Goal: Information Seeking & Learning: Check status

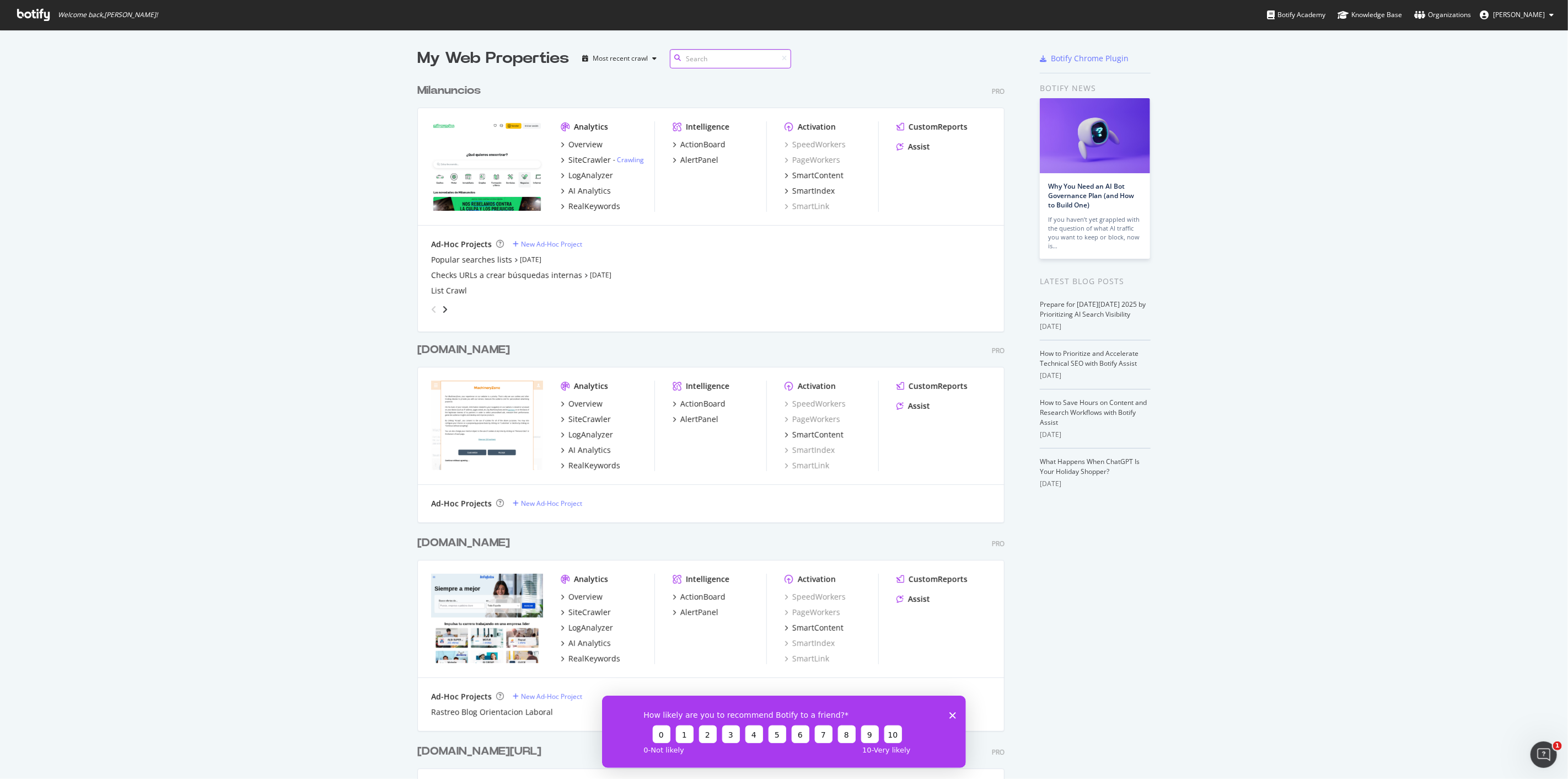
click at [693, 64] on input at bounding box center [731, 58] width 121 height 19
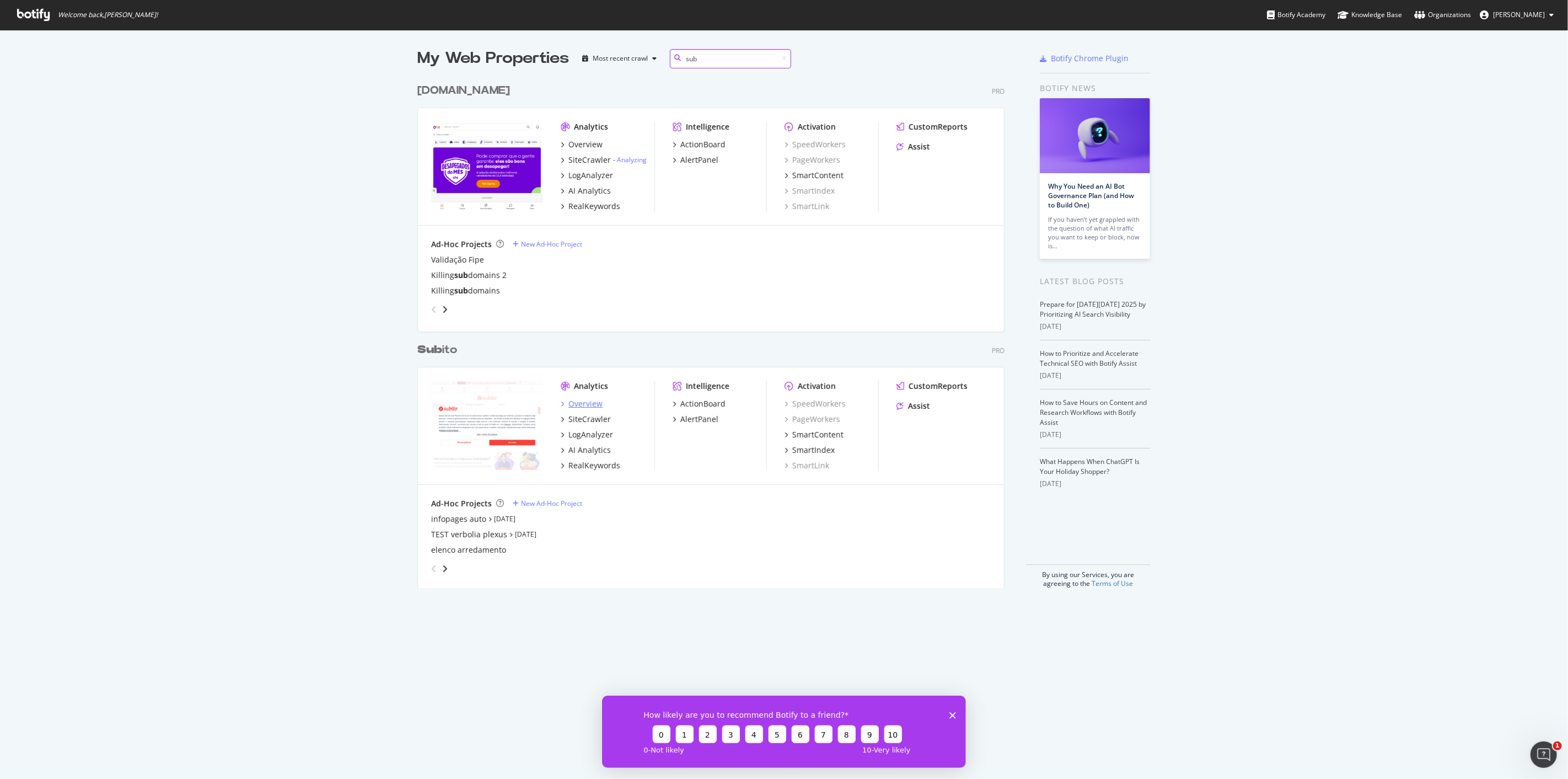
type input "sub"
click at [589, 343] on div "Overview" at bounding box center [585, 403] width 34 height 11
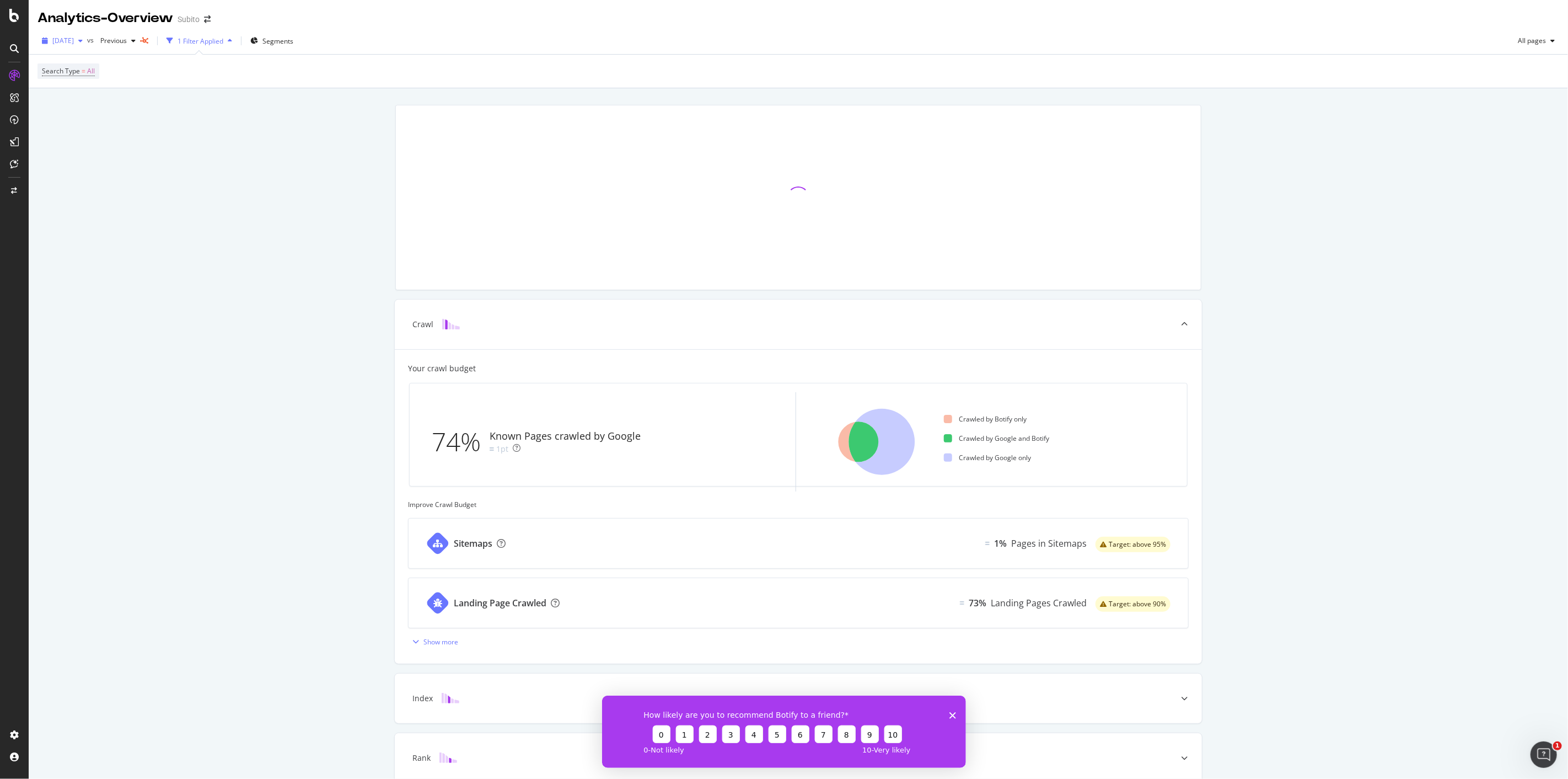
click at [74, 41] on span "[DATE]" at bounding box center [63, 41] width 21 height 10
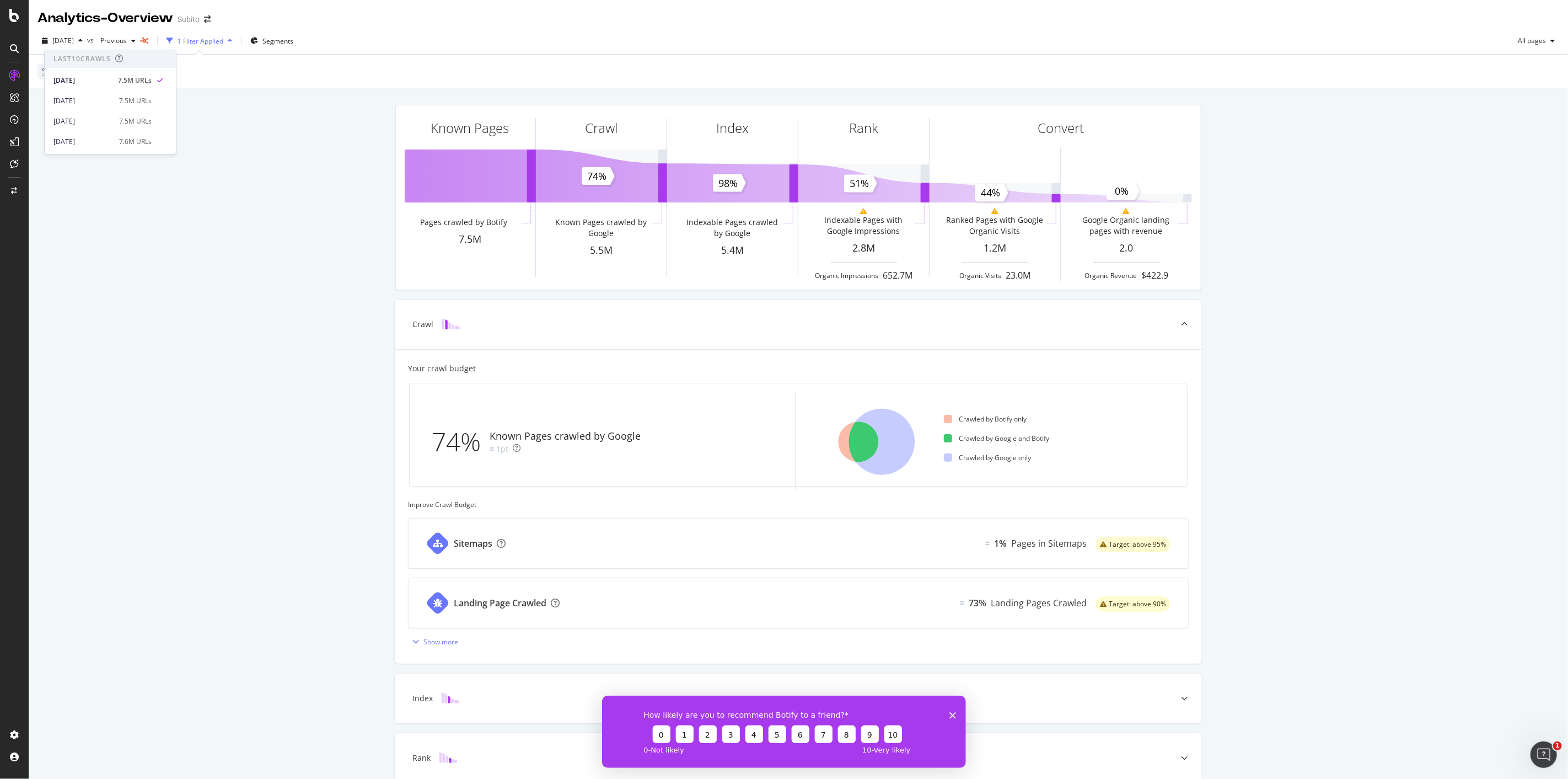
click at [322, 280] on div "Known Pages Pages crawled by Botify 7.5M Crawl Known Pages crawled by Google 5.…" at bounding box center [799, 490] width 1540 height 802
click at [69, 121] on div "SiteCrawler" at bounding box center [60, 122] width 39 height 11
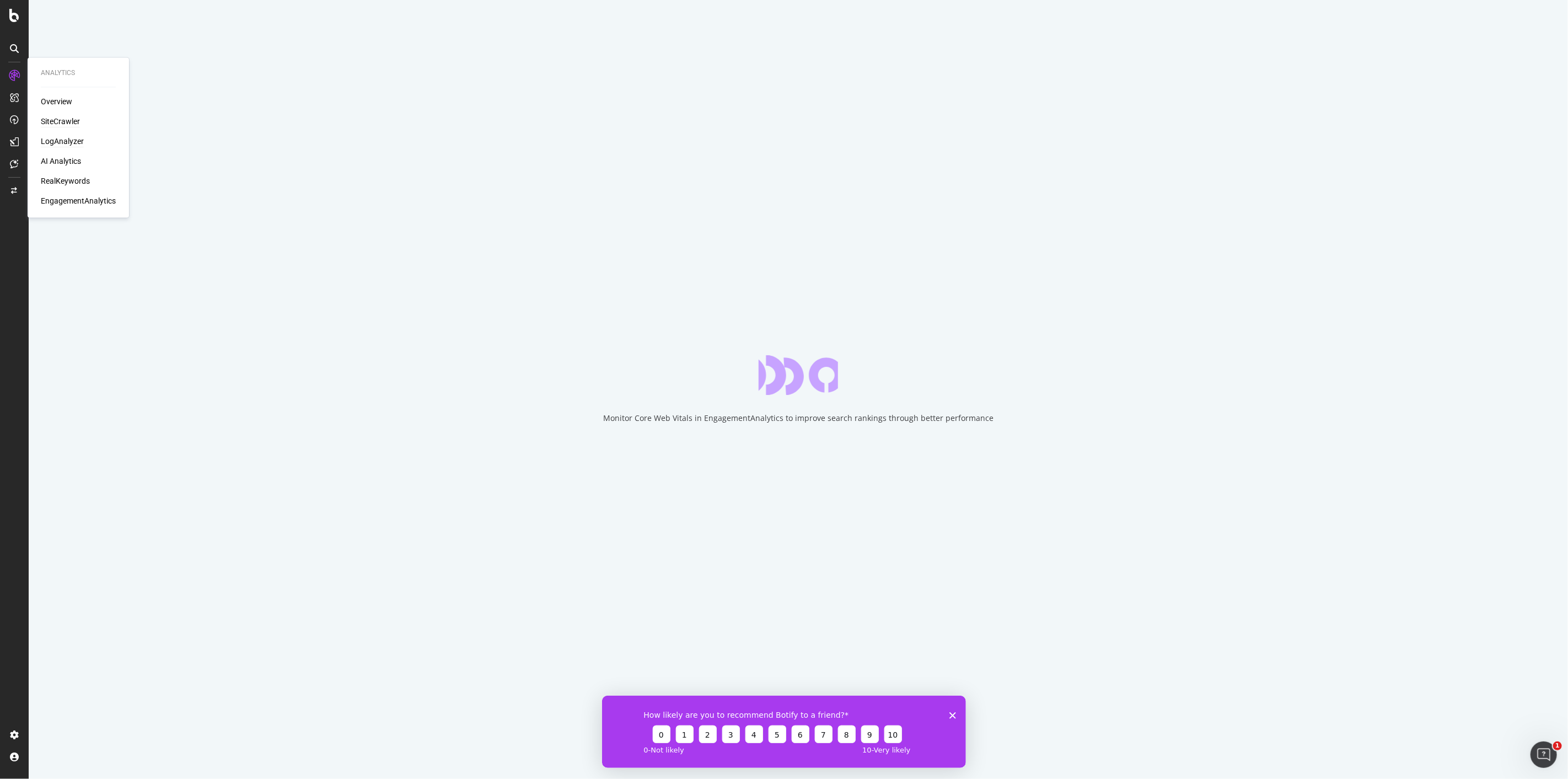
click at [65, 139] on div "LogAnalyzer" at bounding box center [62, 142] width 43 height 11
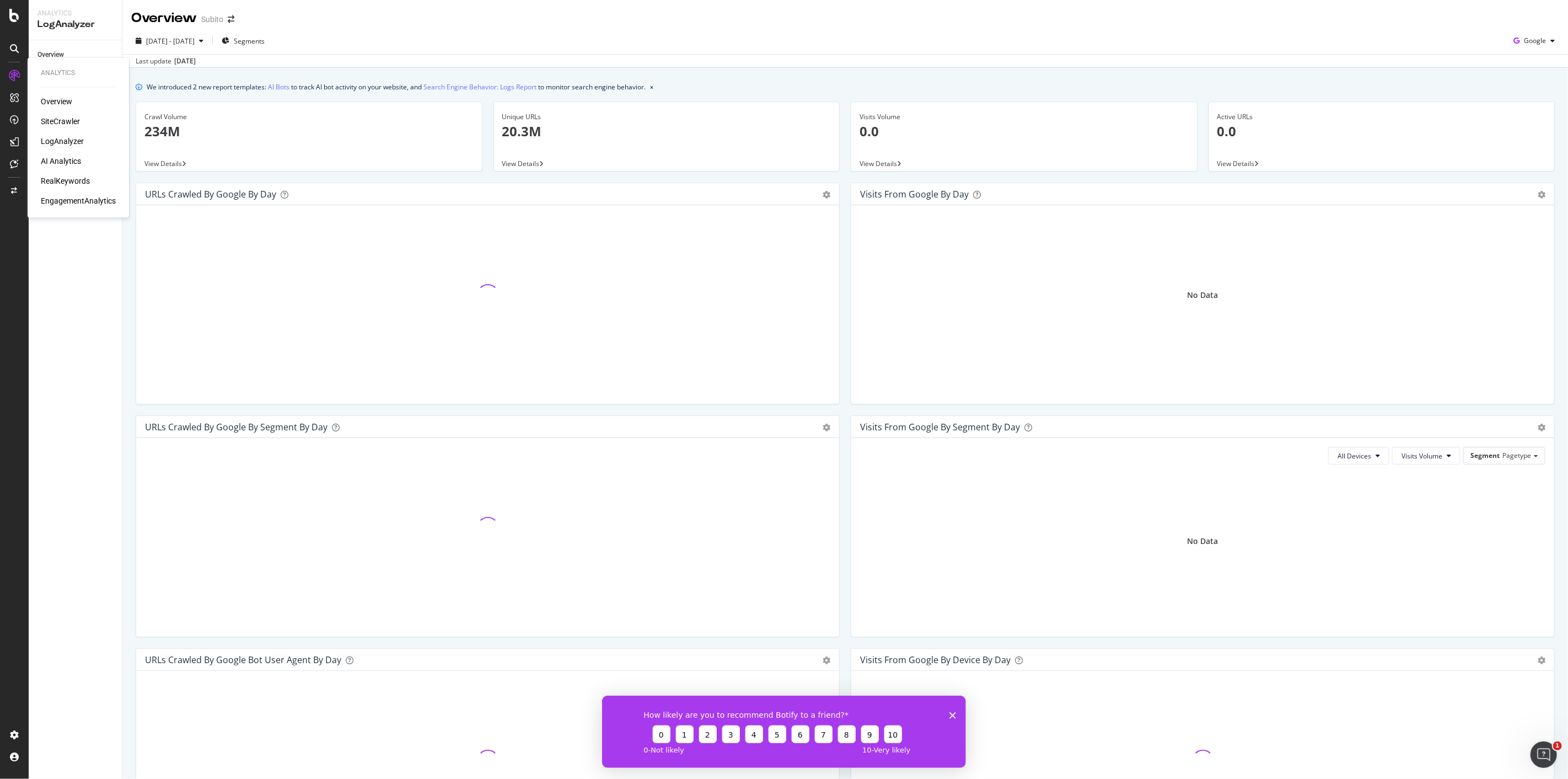
click at [64, 123] on div "SiteCrawler" at bounding box center [60, 122] width 39 height 11
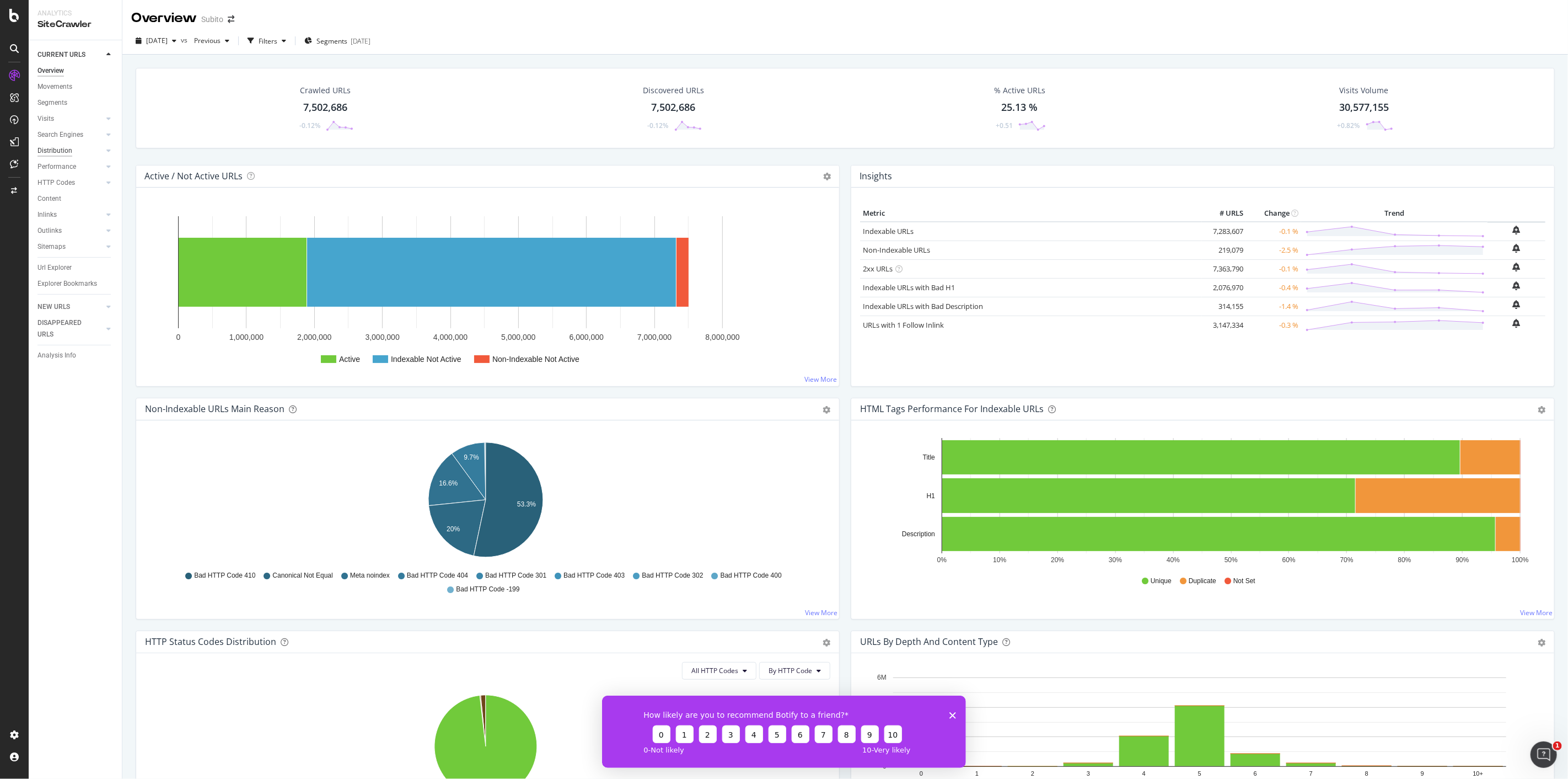
click at [61, 149] on div "Distribution" at bounding box center [55, 151] width 35 height 12
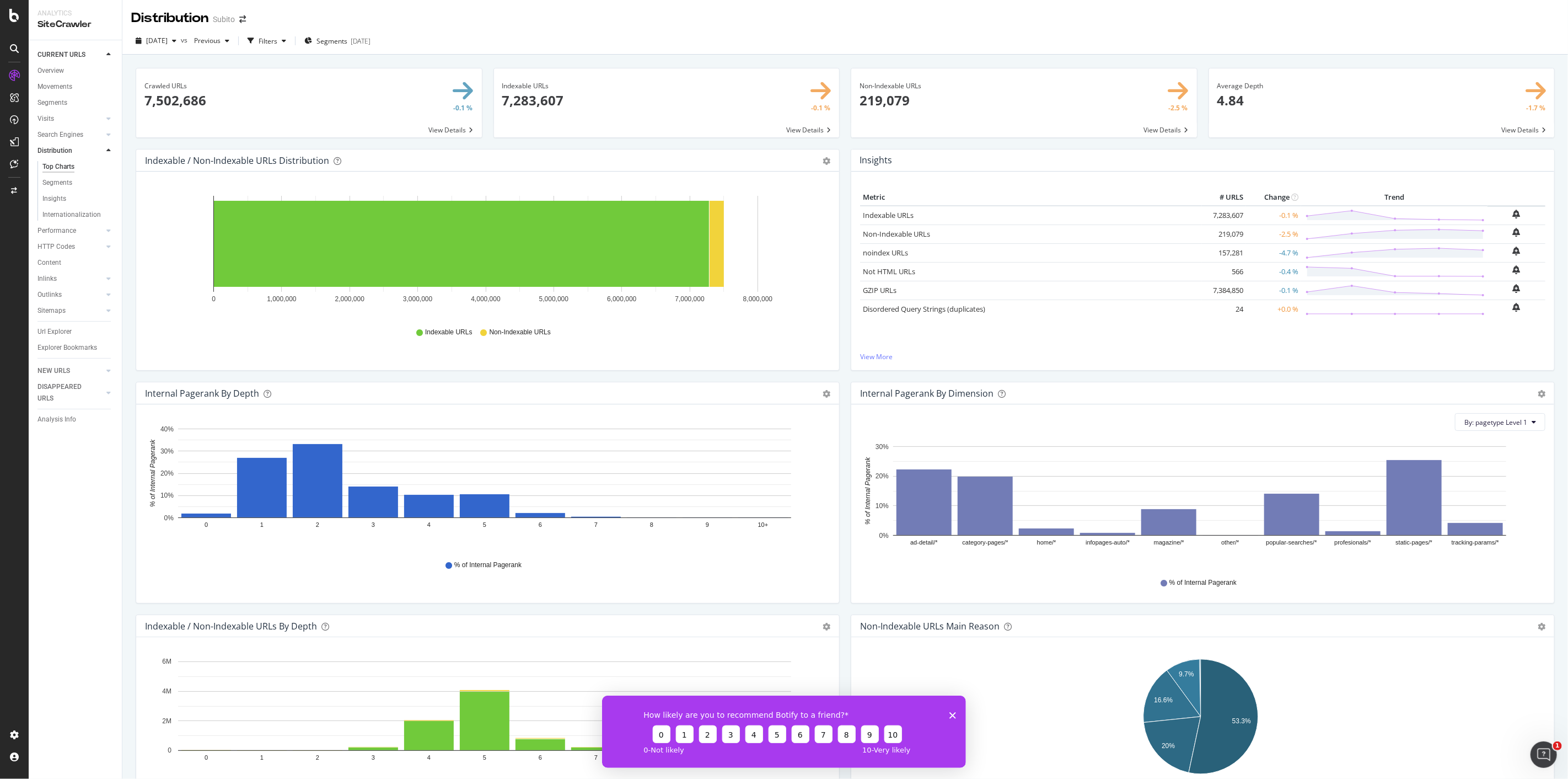
click at [693, 343] on div "Bar (by Value) Bar (by Percentage) Table Export as CSV Add to Custom Report" at bounding box center [821, 393] width 18 height 11
click at [693, 343] on icon "gear" at bounding box center [826, 394] width 7 height 7
click at [693, 343] on span "Table" at bounding box center [788, 456] width 100 height 15
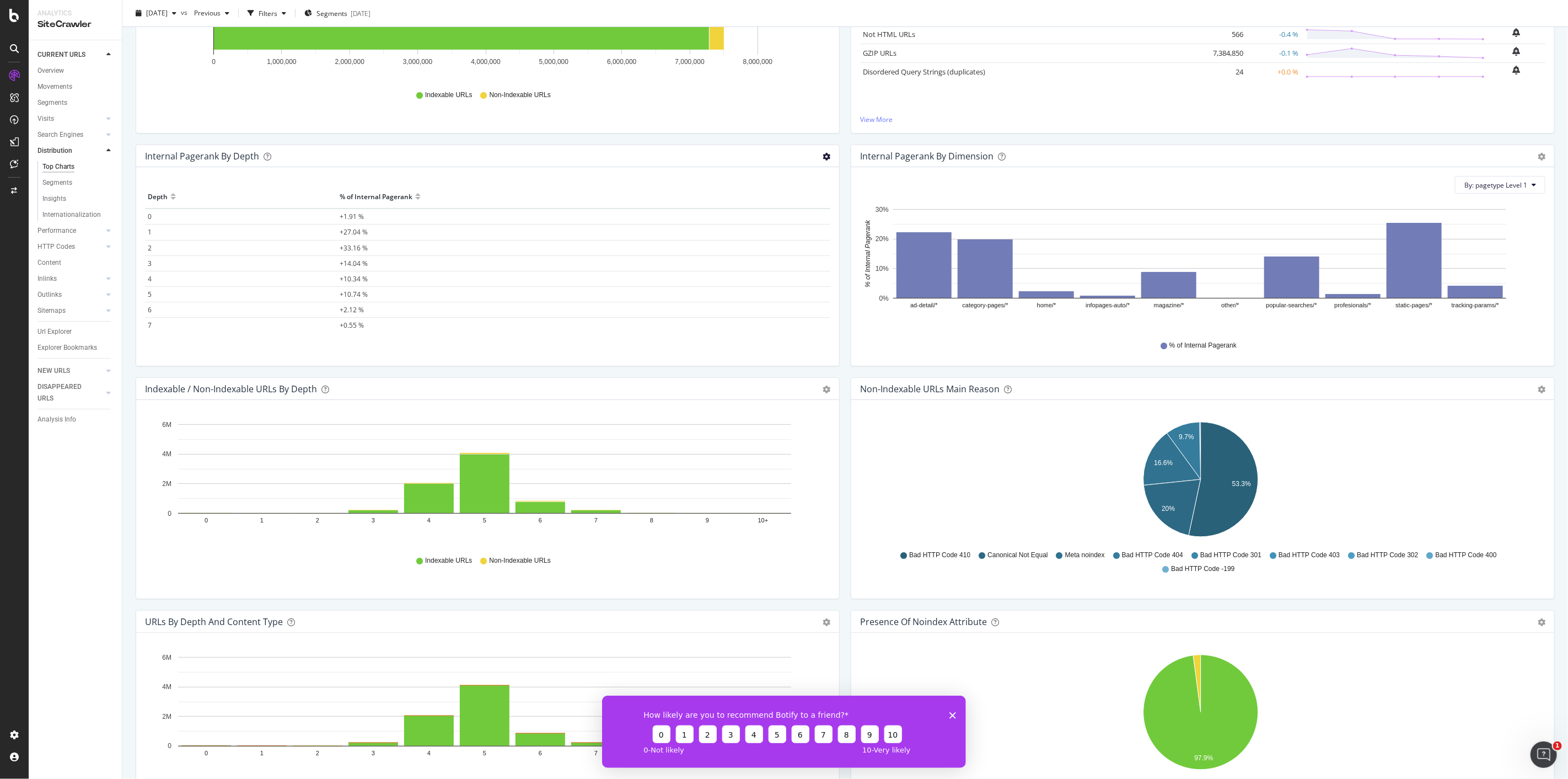
scroll to position [245, 0]
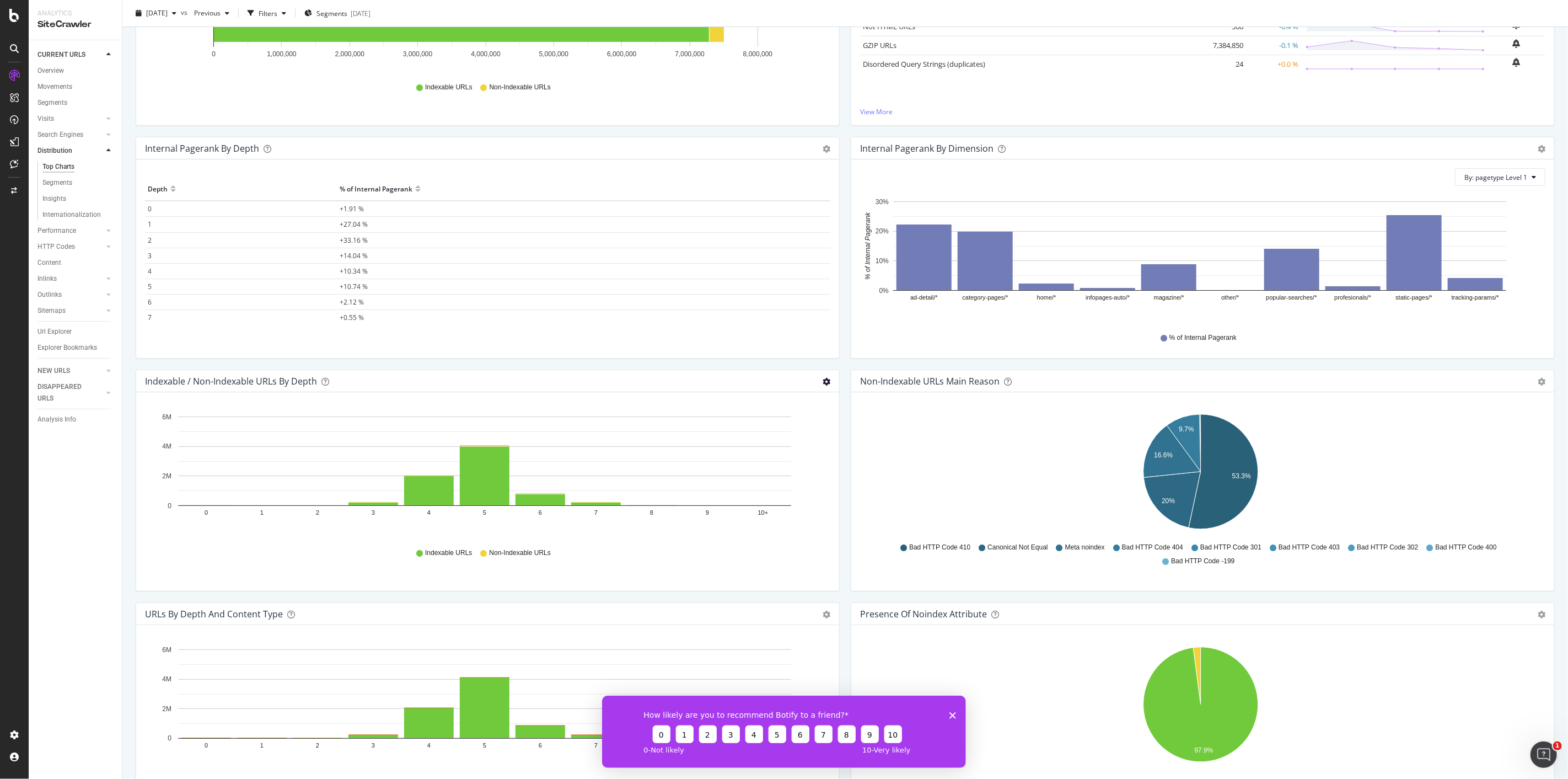
click at [693, 343] on icon "gear" at bounding box center [826, 382] width 7 height 7
click at [693, 343] on span "Table" at bounding box center [788, 444] width 100 height 15
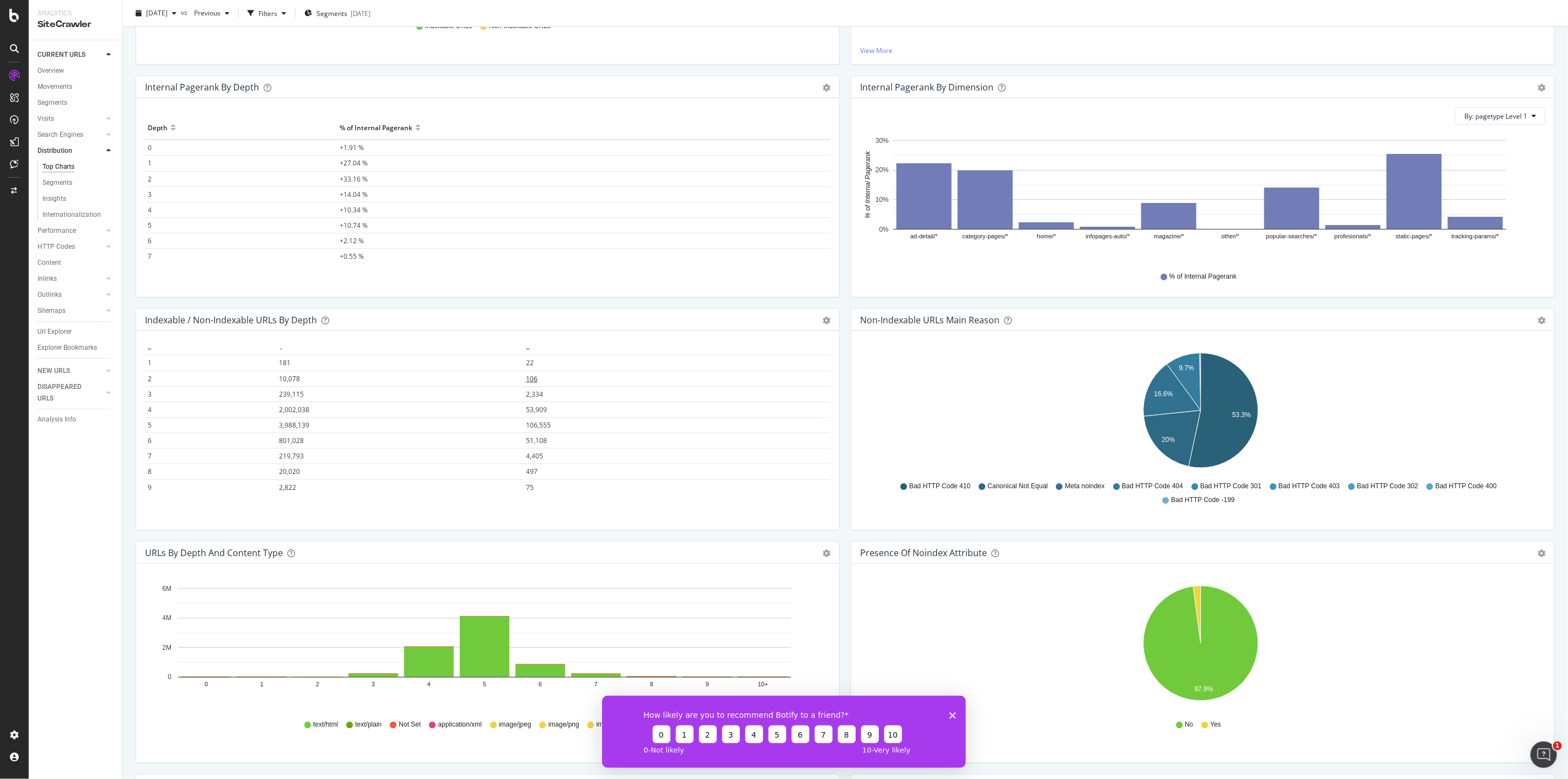
scroll to position [48, 0]
click at [38, 70] on div "Overview" at bounding box center [51, 71] width 27 height 12
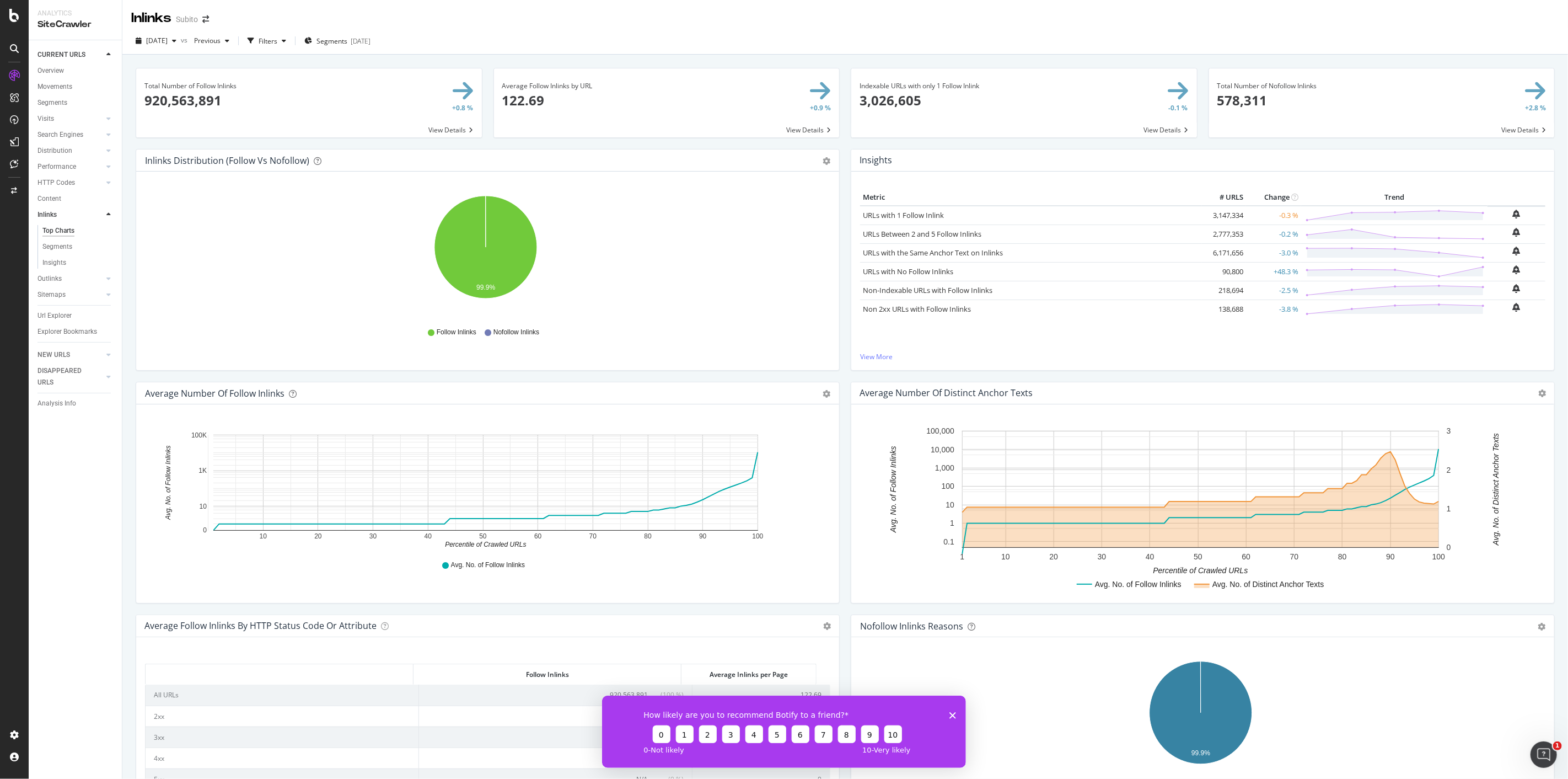
scroll to position [107, 0]
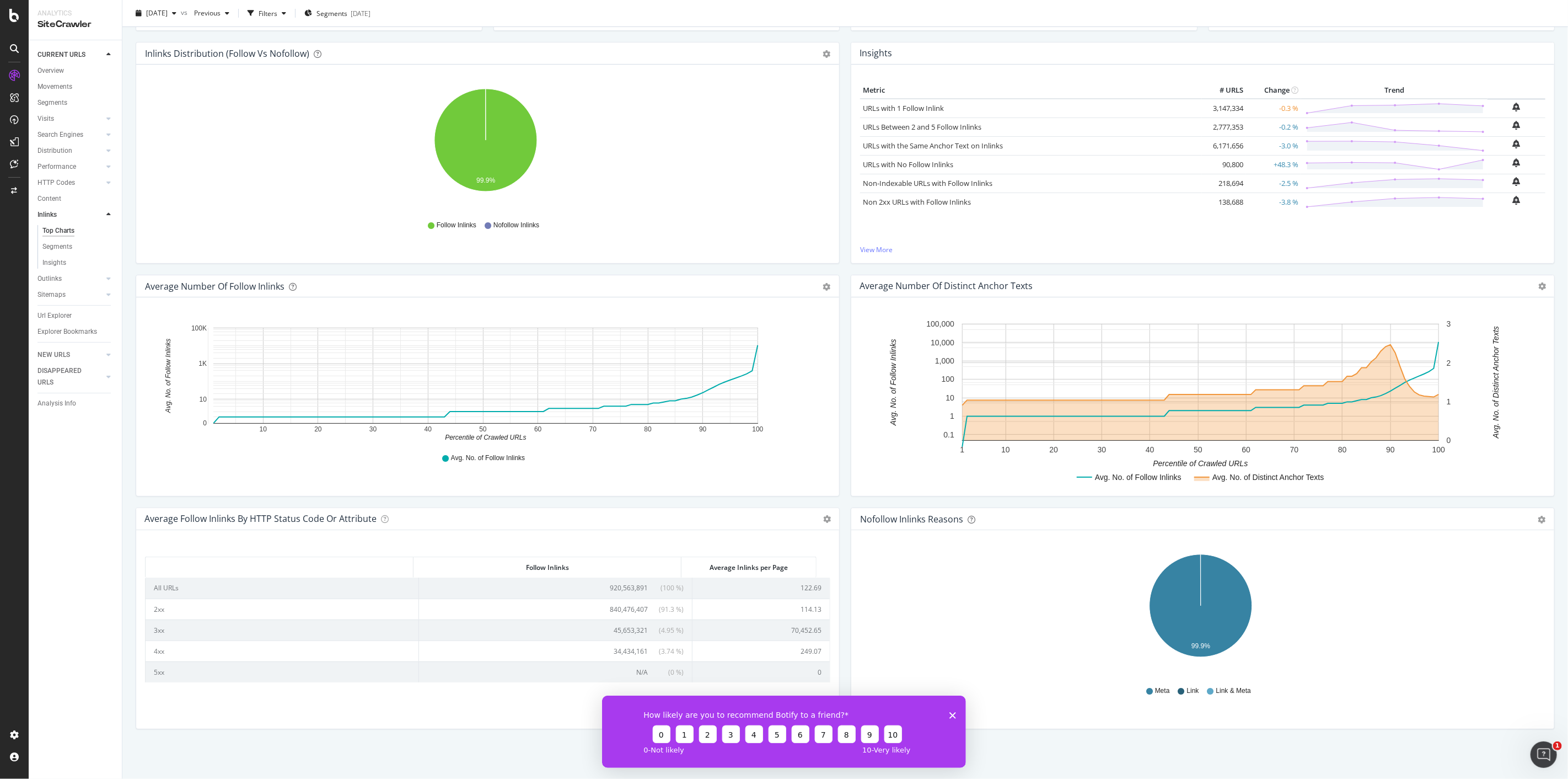
click at [833, 282] on div "Average Number of Follow Inlinks Chart (by Value) Table Export as CSV Add to Cu…" at bounding box center [488, 286] width 703 height 22
click at [825, 288] on icon "gear" at bounding box center [826, 286] width 7 height 7
click at [774, 332] on span "Table" at bounding box center [788, 329] width 100 height 15
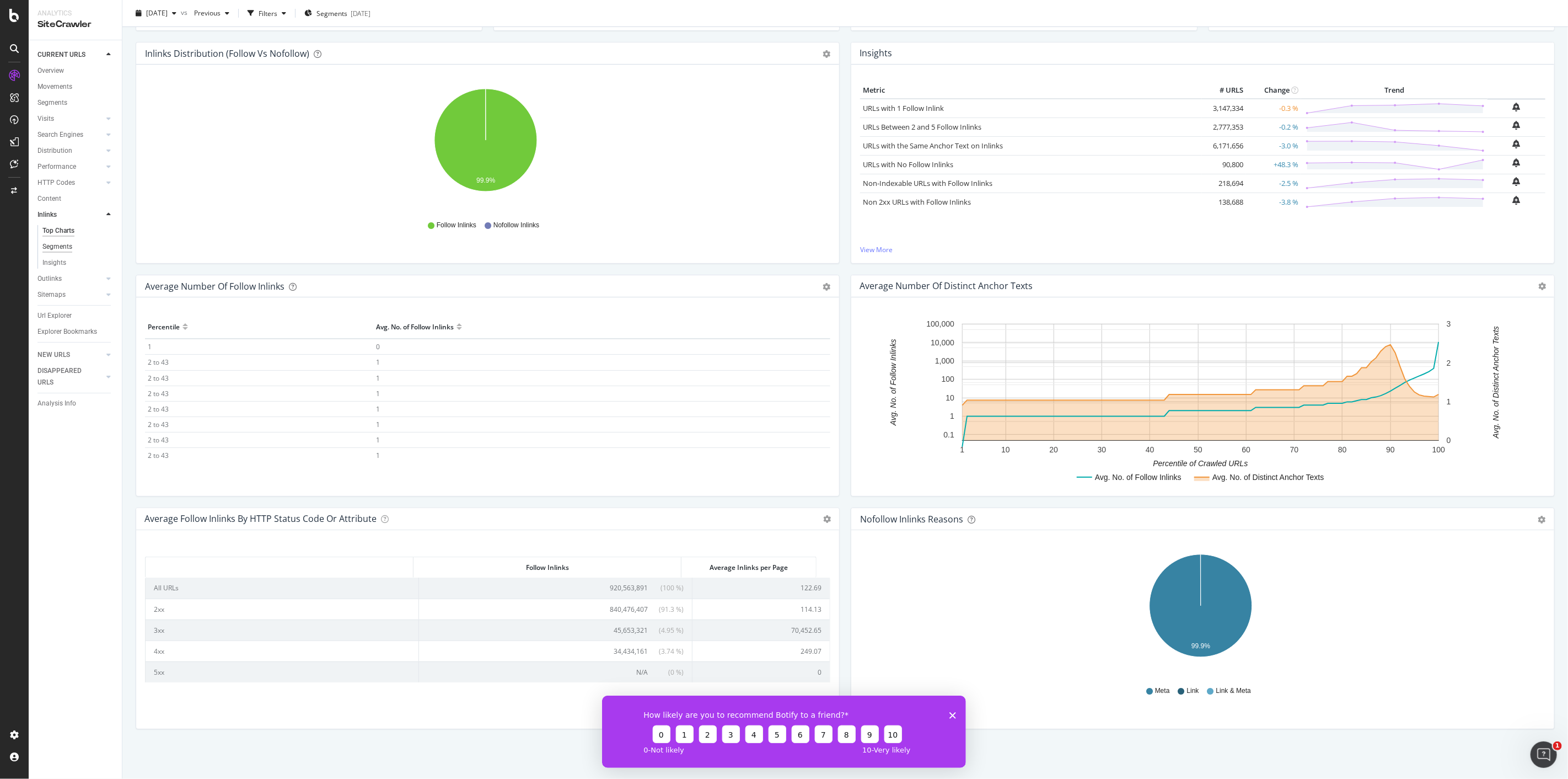
click at [61, 250] on div "Segments" at bounding box center [58, 247] width 30 height 12
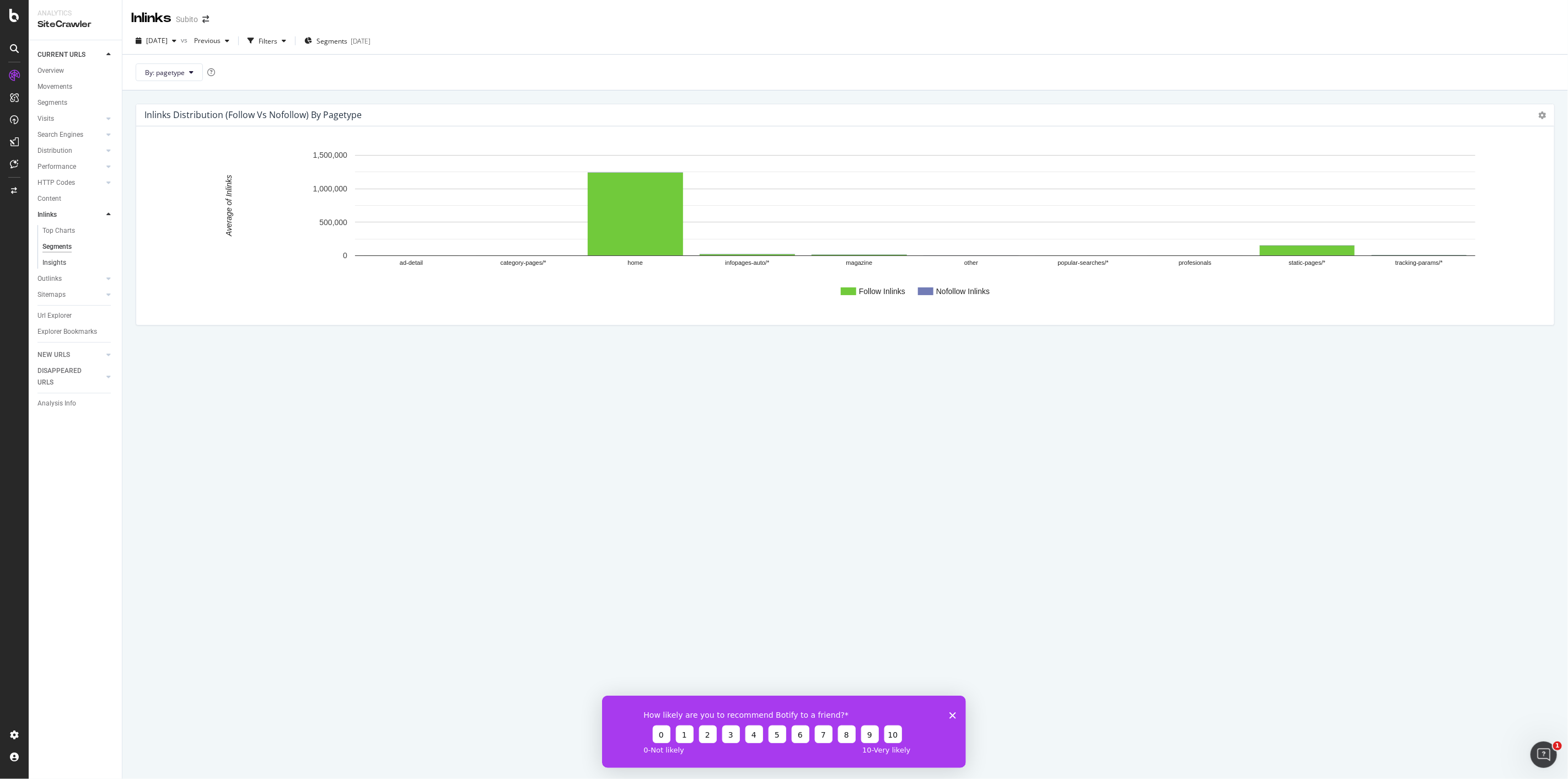
click at [67, 258] on link "Insights" at bounding box center [78, 263] width 72 height 12
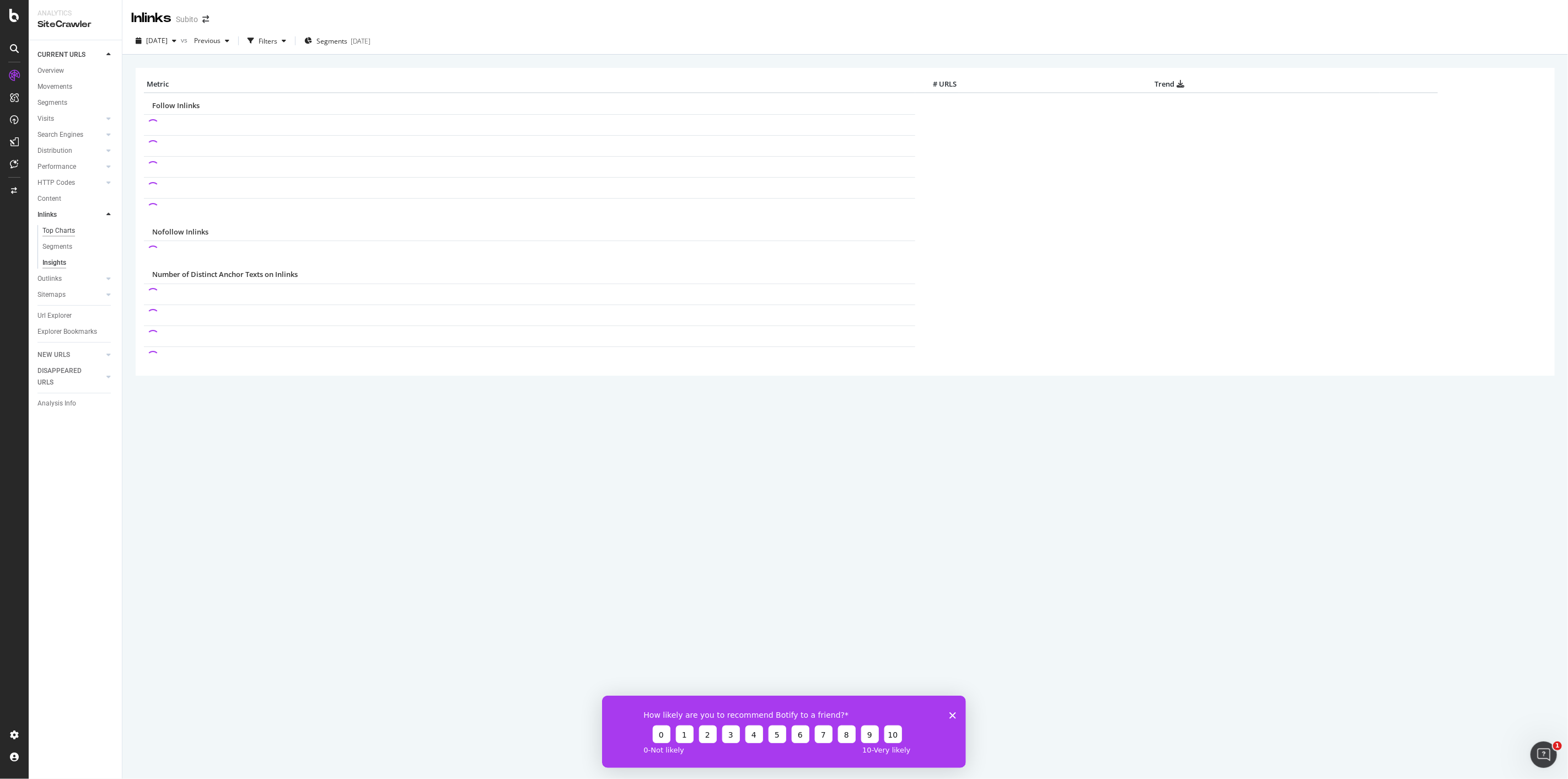
click at [71, 233] on div "Top Charts" at bounding box center [59, 231] width 32 height 12
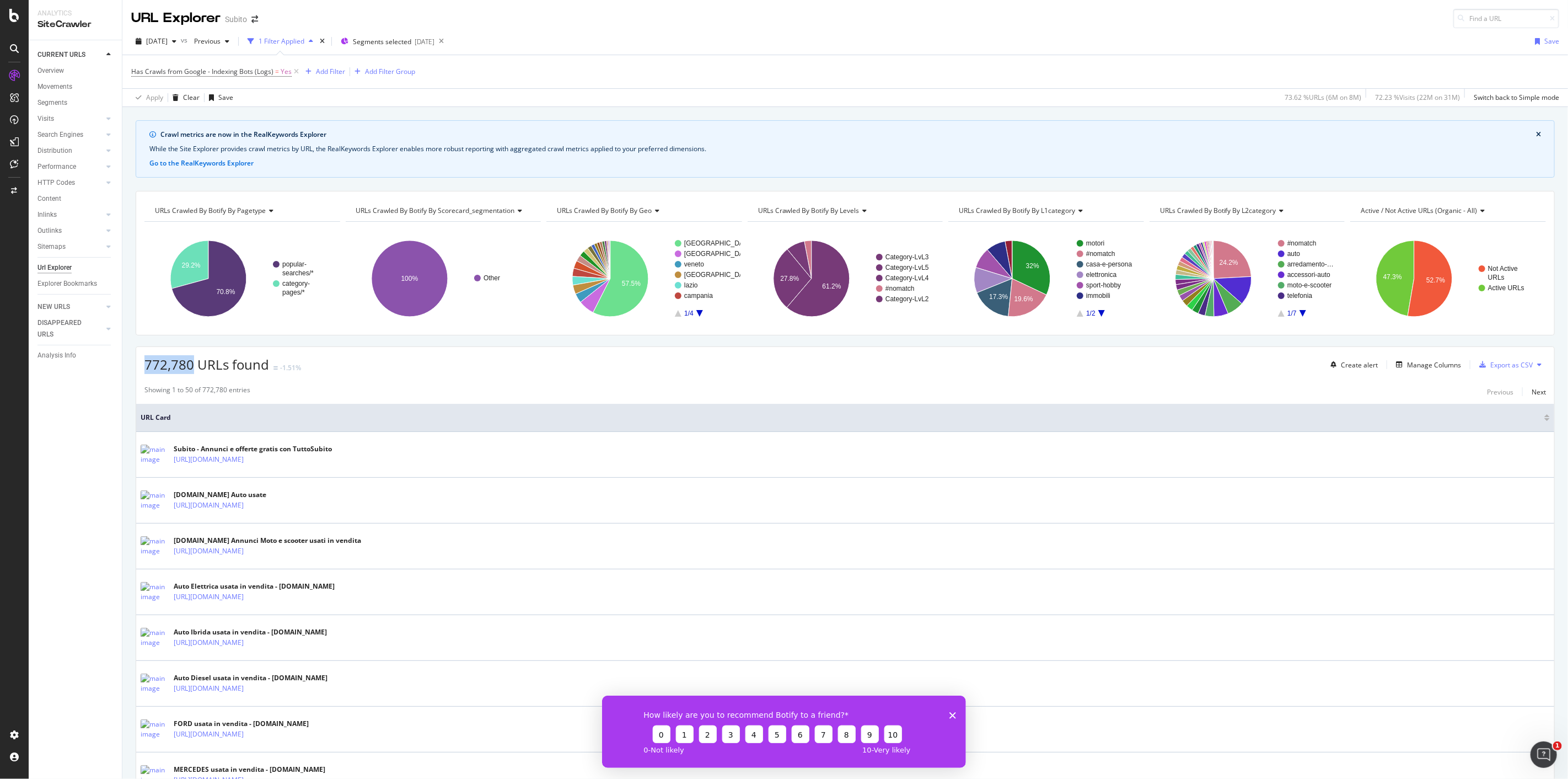
drag, startPoint x: 147, startPoint y: 365, endPoint x: 190, endPoint y: 363, distance: 43.0
click at [190, 363] on span "772,780 URLs found" at bounding box center [207, 364] width 125 height 18
copy span "772,780"
click at [146, 364] on span "841,684 URLs found" at bounding box center [207, 364] width 125 height 18
drag, startPoint x: 147, startPoint y: 364, endPoint x: 190, endPoint y: 363, distance: 43.0
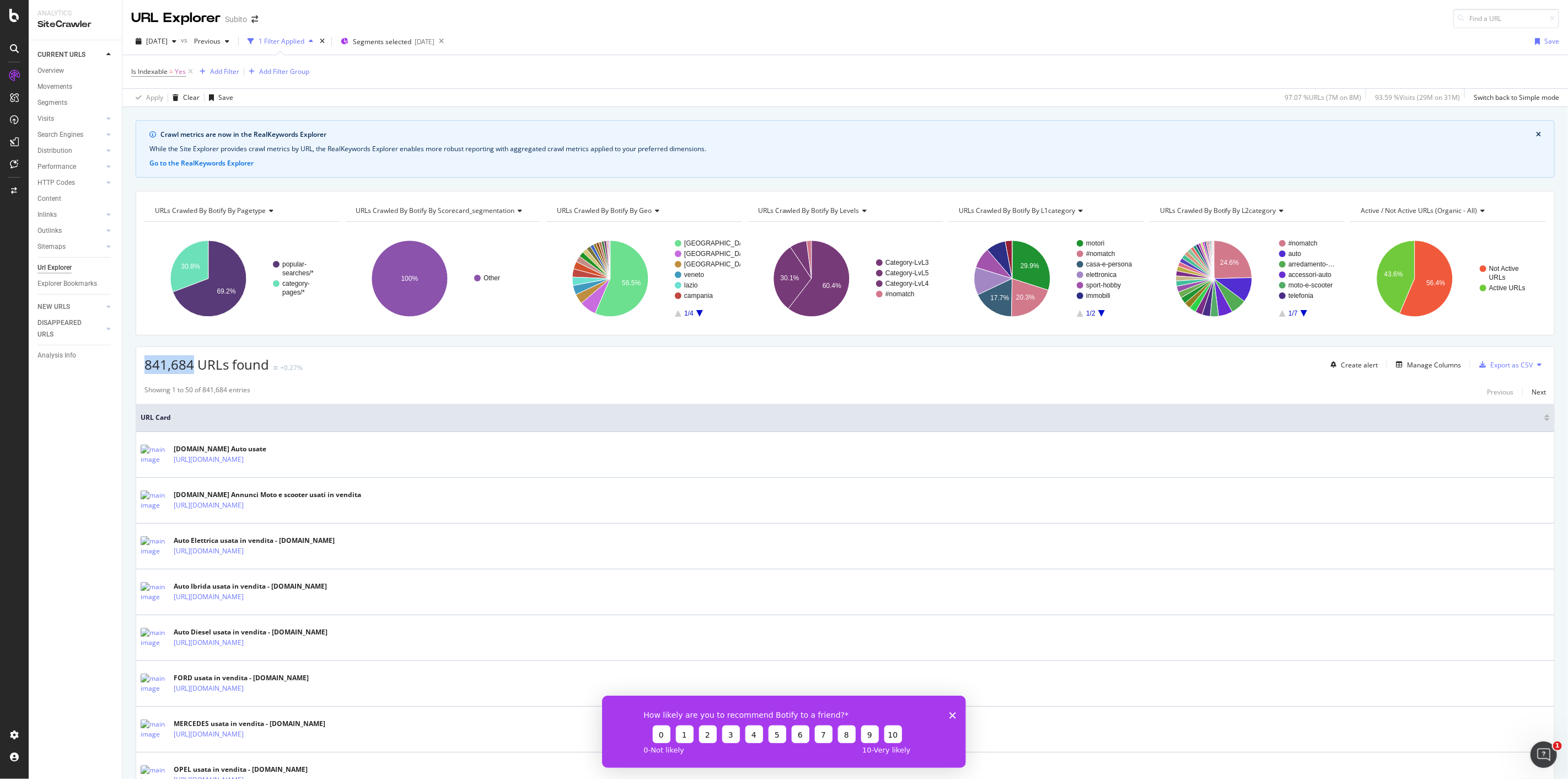
click at [190, 363] on span "841,684 URLs found" at bounding box center [207, 364] width 125 height 18
copy span "841,684"
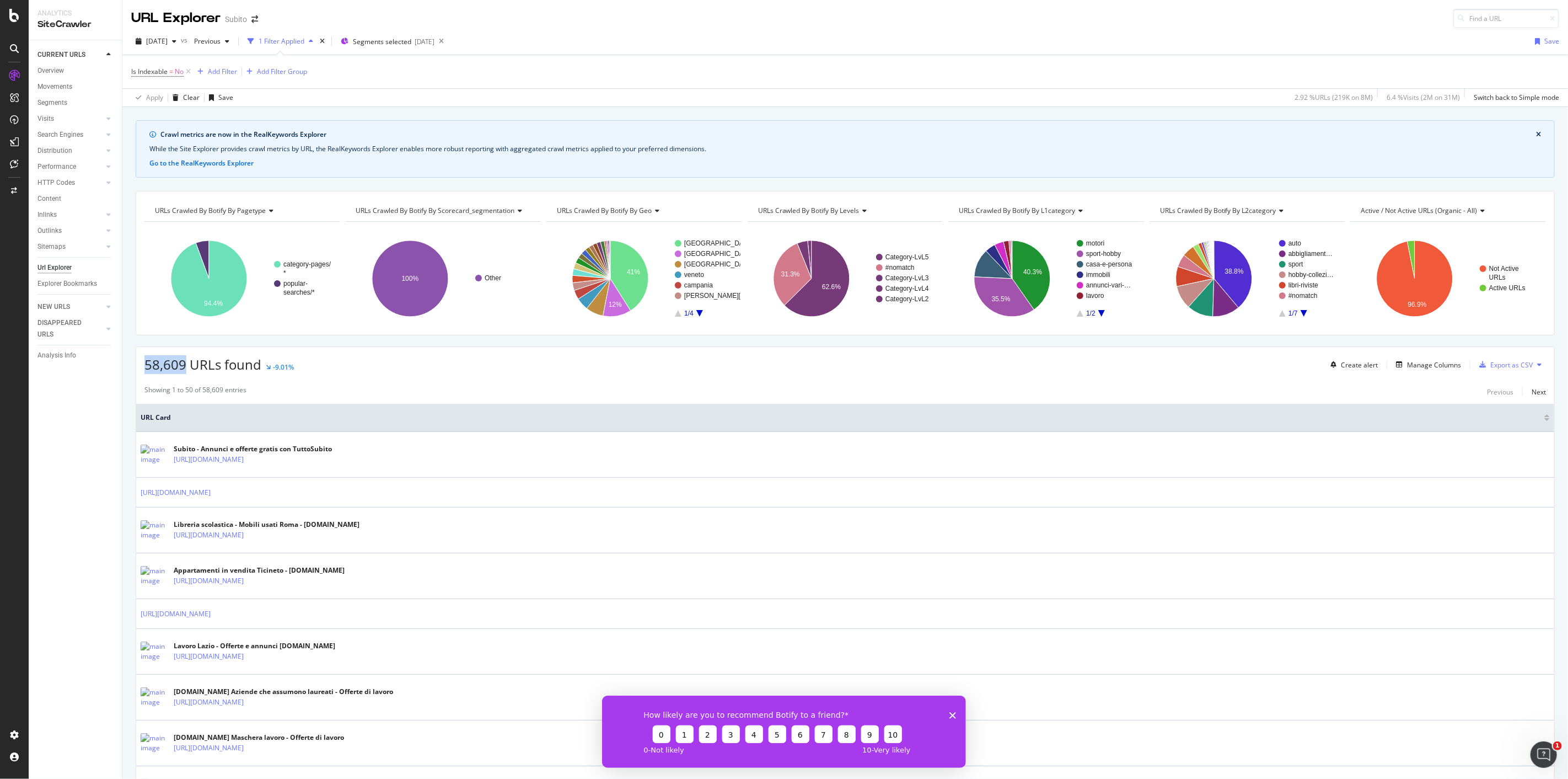
drag, startPoint x: 147, startPoint y: 367, endPoint x: 186, endPoint y: 366, distance: 39.0
click at [186, 366] on span "58,609 URLs found" at bounding box center [203, 364] width 117 height 18
copy span "58,609"
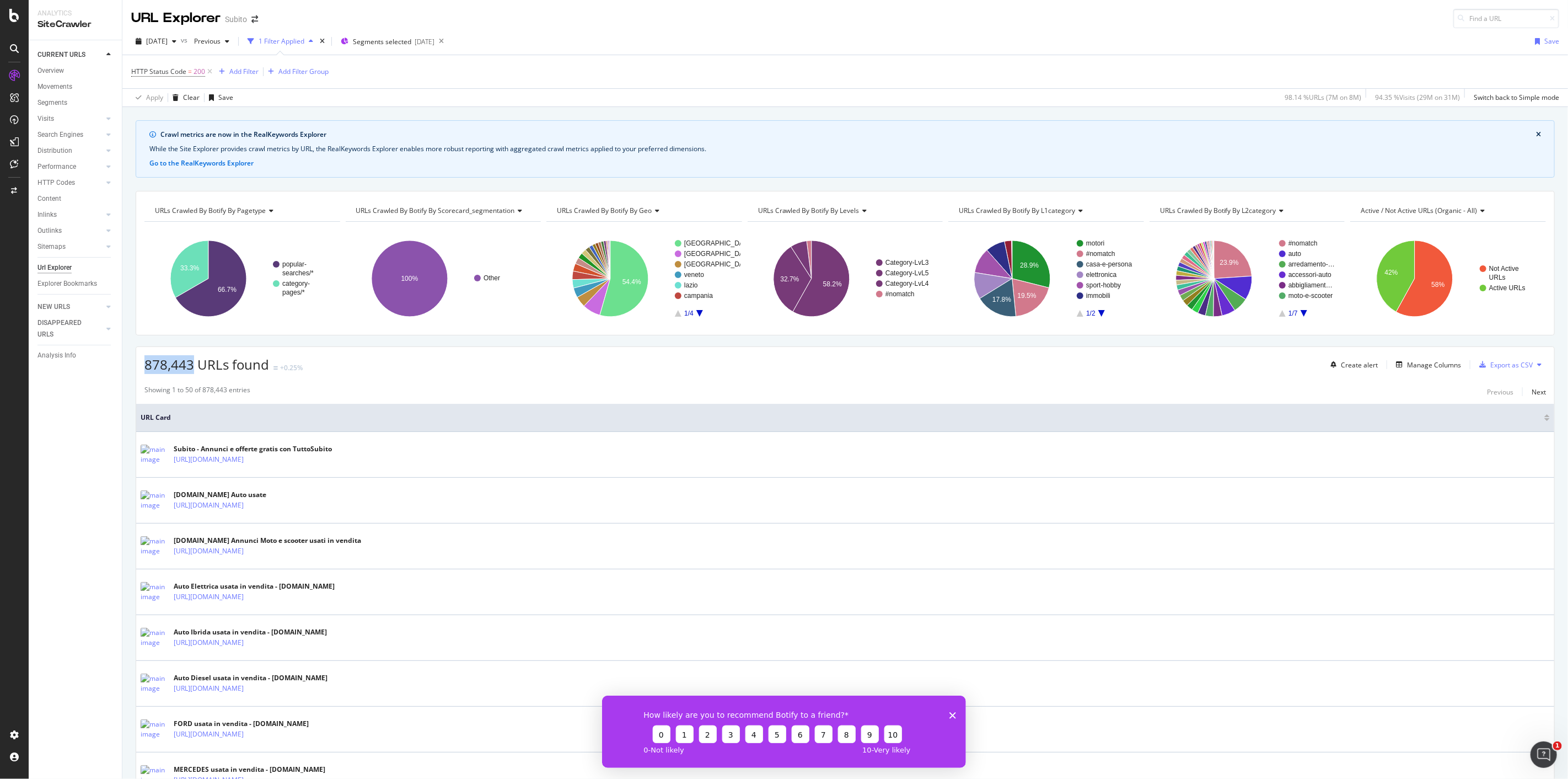
drag, startPoint x: 147, startPoint y: 364, endPoint x: 191, endPoint y: 365, distance: 44.0
click at [191, 365] on span "878,443 URLs found" at bounding box center [207, 364] width 125 height 18
copy span "878,443"
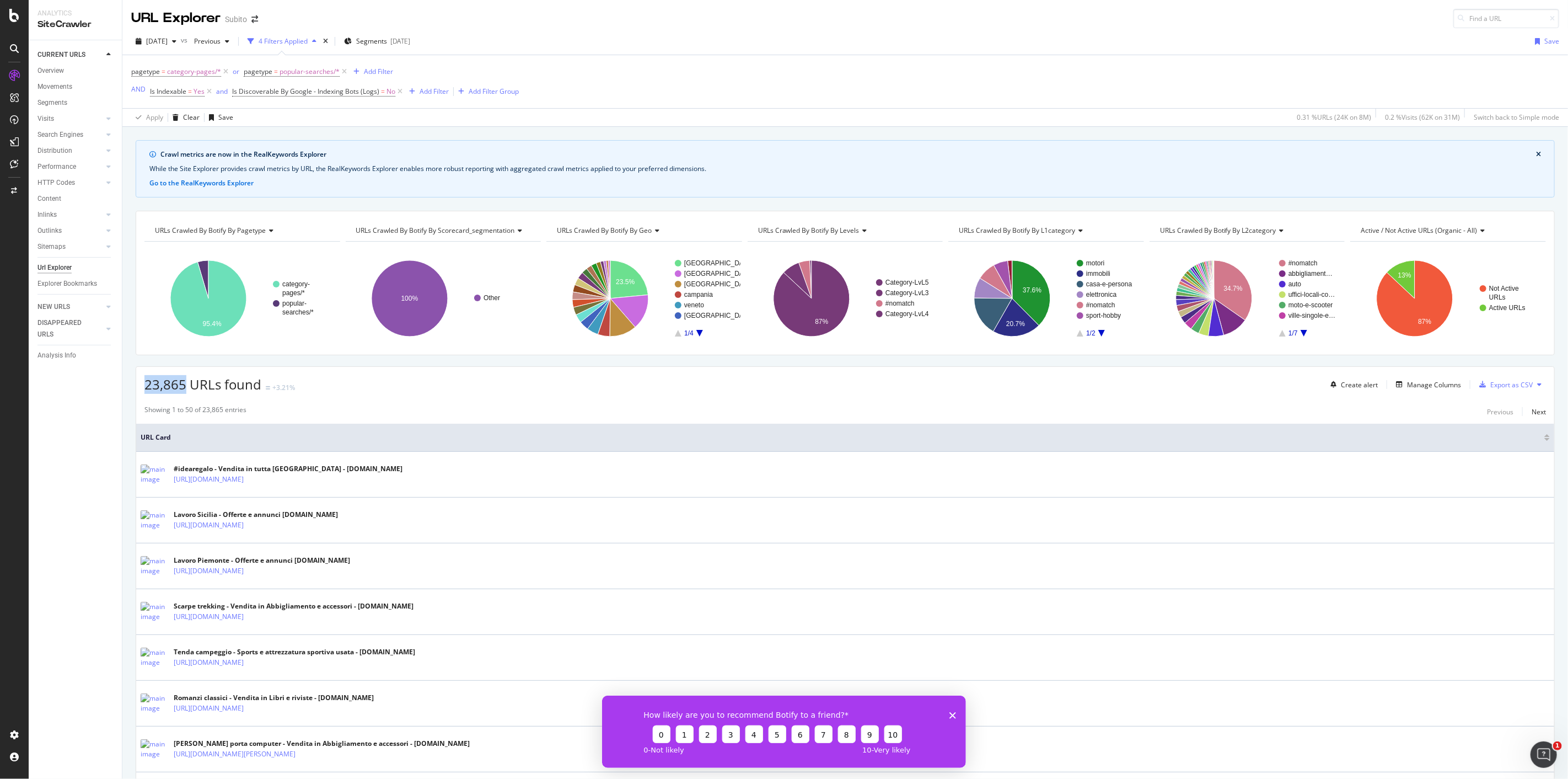
drag, startPoint x: 145, startPoint y: 388, endPoint x: 184, endPoint y: 392, distance: 39.2
click at [184, 392] on span "23,865 URLs found" at bounding box center [203, 384] width 117 height 18
copy span "23,865"
drag, startPoint x: 341, startPoint y: 75, endPoint x: 217, endPoint y: 72, distance: 124.0
click at [341, 75] on icon at bounding box center [344, 72] width 10 height 11
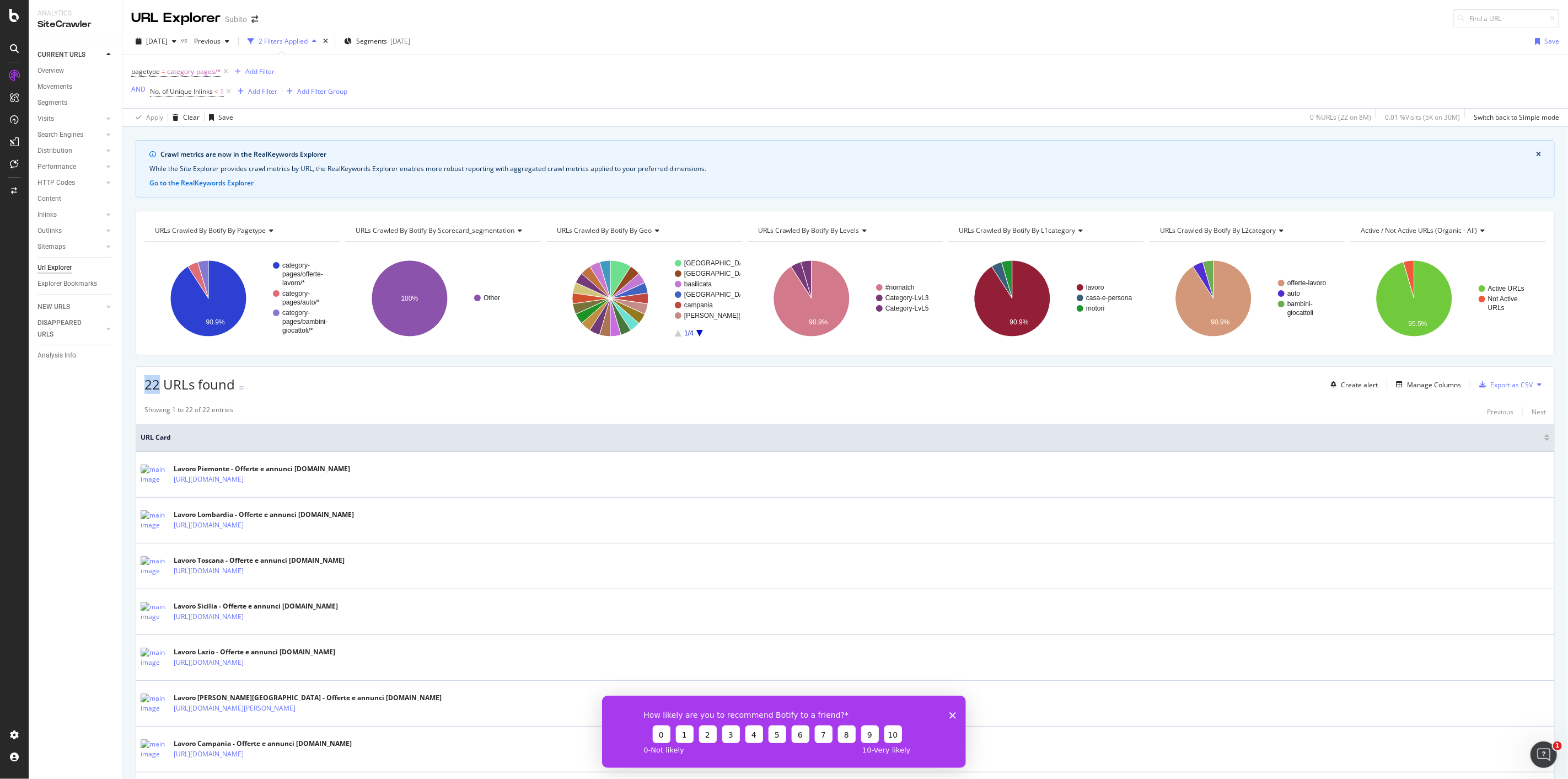
drag, startPoint x: 145, startPoint y: 387, endPoint x: 160, endPoint y: 388, distance: 15.0
click at [160, 388] on span "22 URLs found" at bounding box center [190, 384] width 91 height 18
copy span "22"
click at [190, 68] on span "category-pages/*" at bounding box center [193, 72] width 54 height 16
click at [177, 143] on div "category-pages" at bounding box center [201, 137] width 120 height 18
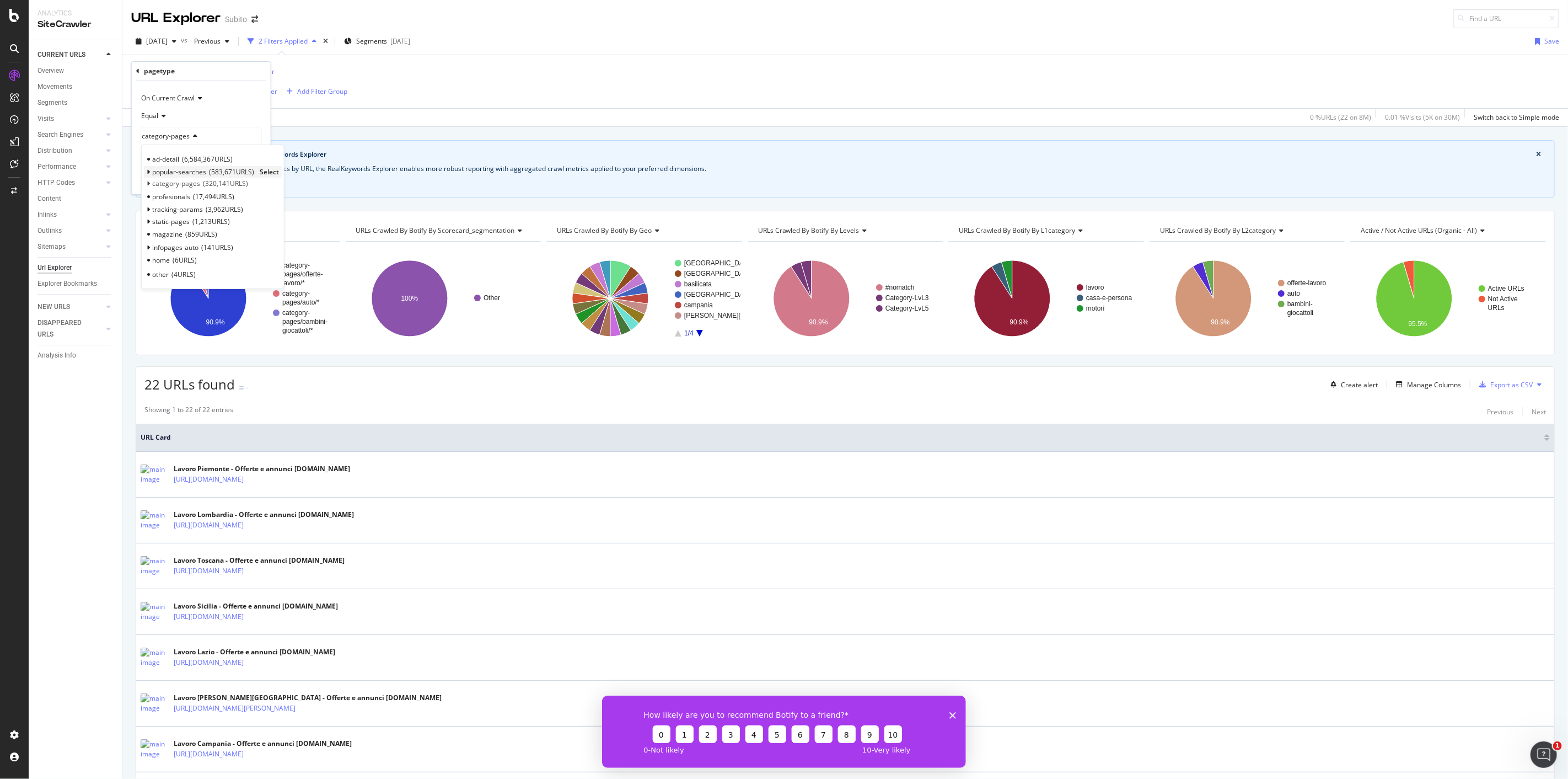
click at [166, 174] on span "popular-searches" at bounding box center [179, 171] width 54 height 10
click at [272, 171] on span "Select" at bounding box center [269, 171] width 19 height 10
click at [249, 177] on div "Apply" at bounding box center [253, 180] width 17 height 10
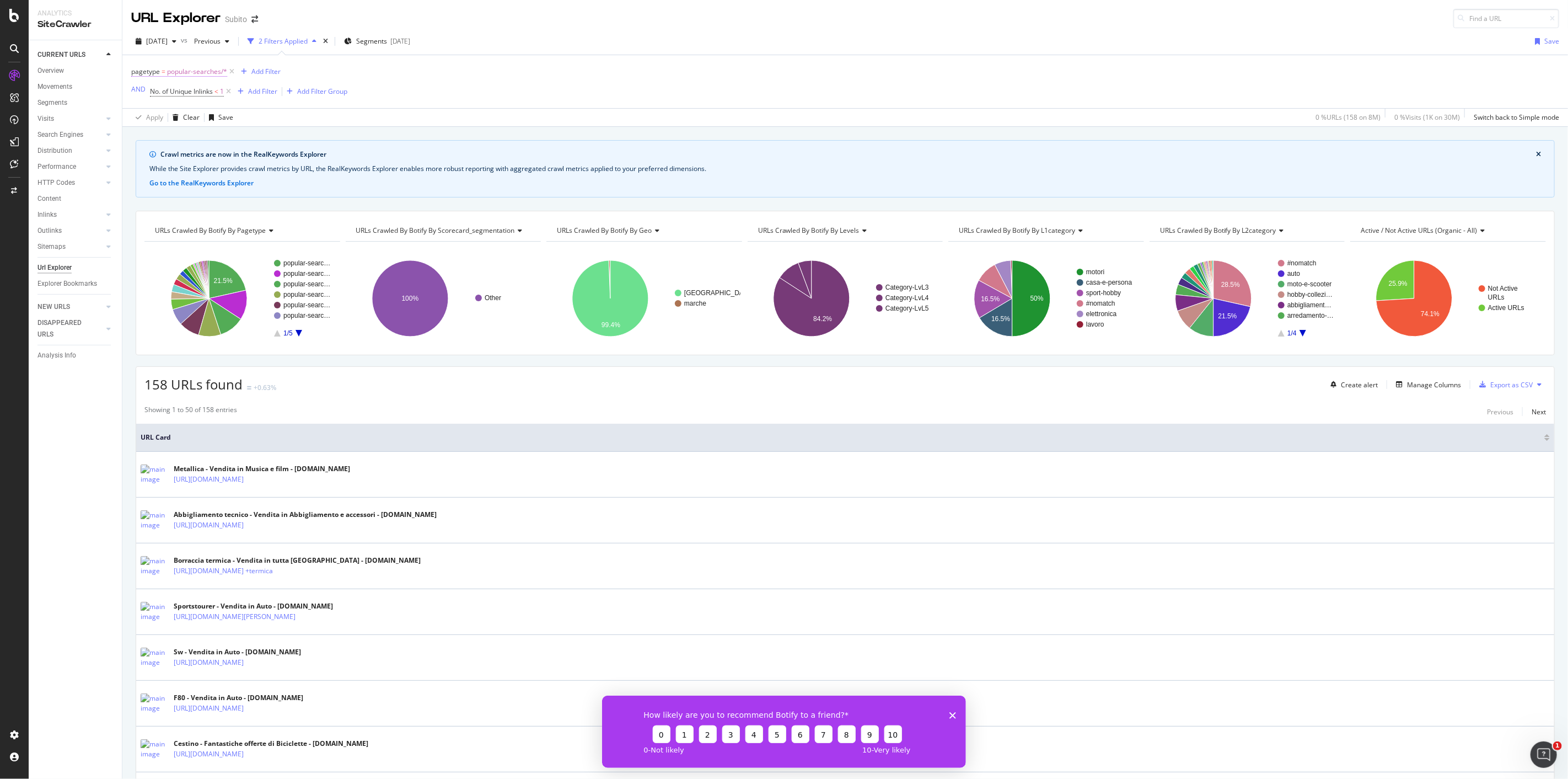
click at [206, 72] on span "popular-searches/*" at bounding box center [196, 72] width 60 height 16
click at [134, 71] on div "pagetype On Current Crawl Equal popular-searches With Children Cancel Add filte…" at bounding box center [202, 128] width 139 height 132
click at [137, 71] on icon at bounding box center [138, 71] width 3 height 7
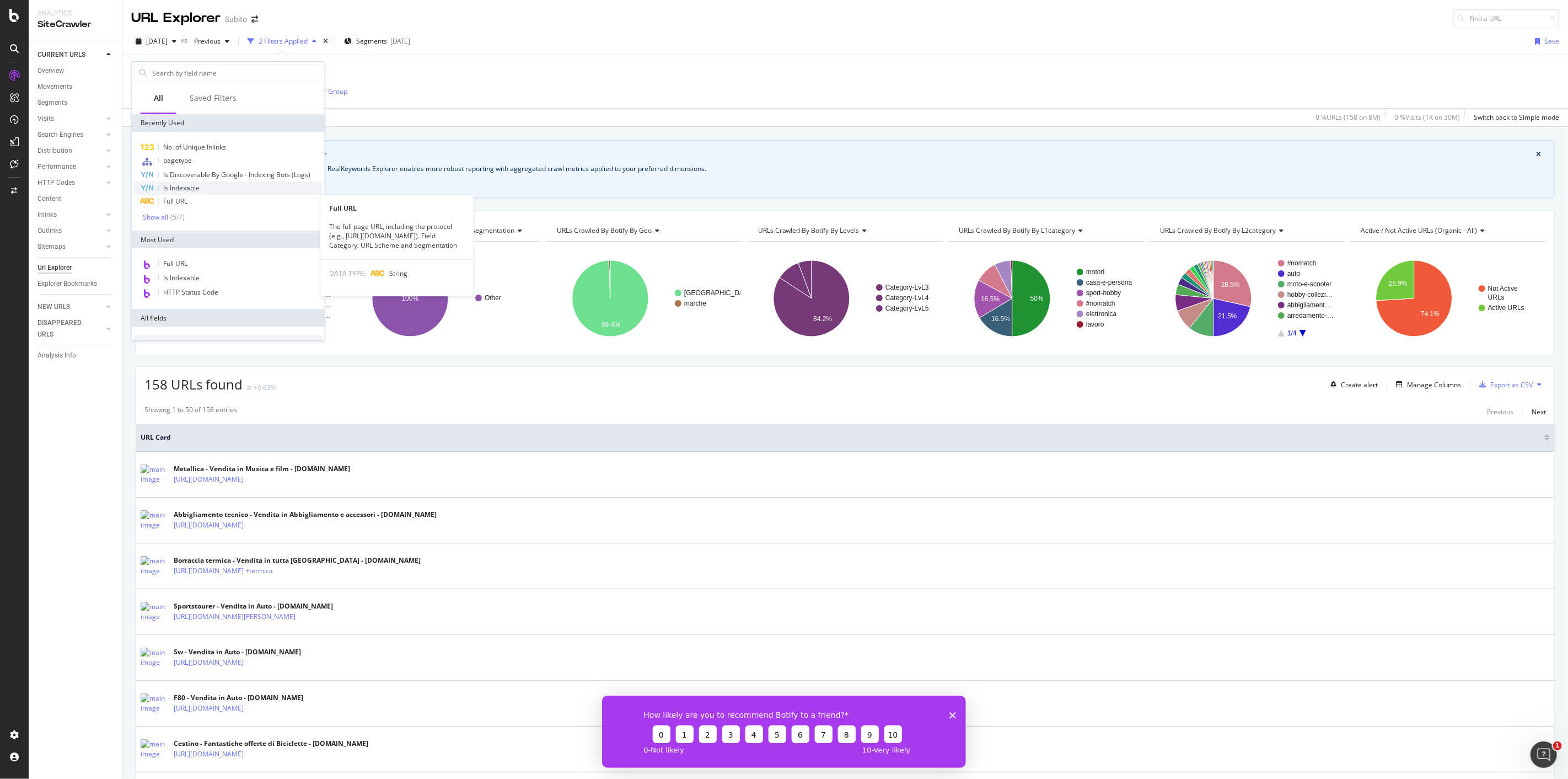
click at [216, 186] on div "Is Indexable" at bounding box center [228, 188] width 188 height 13
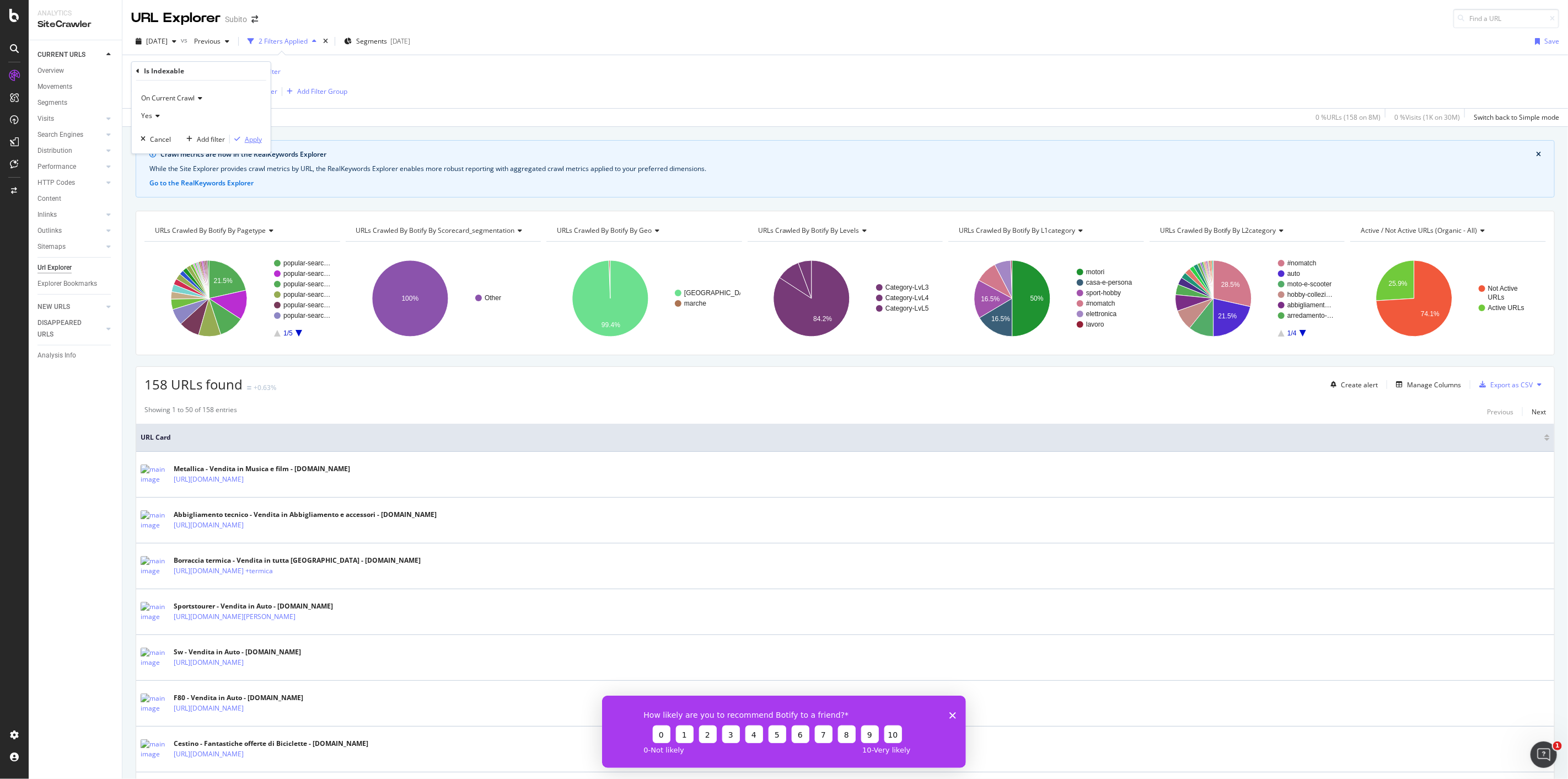
click at [250, 142] on div "Apply" at bounding box center [253, 139] width 17 height 10
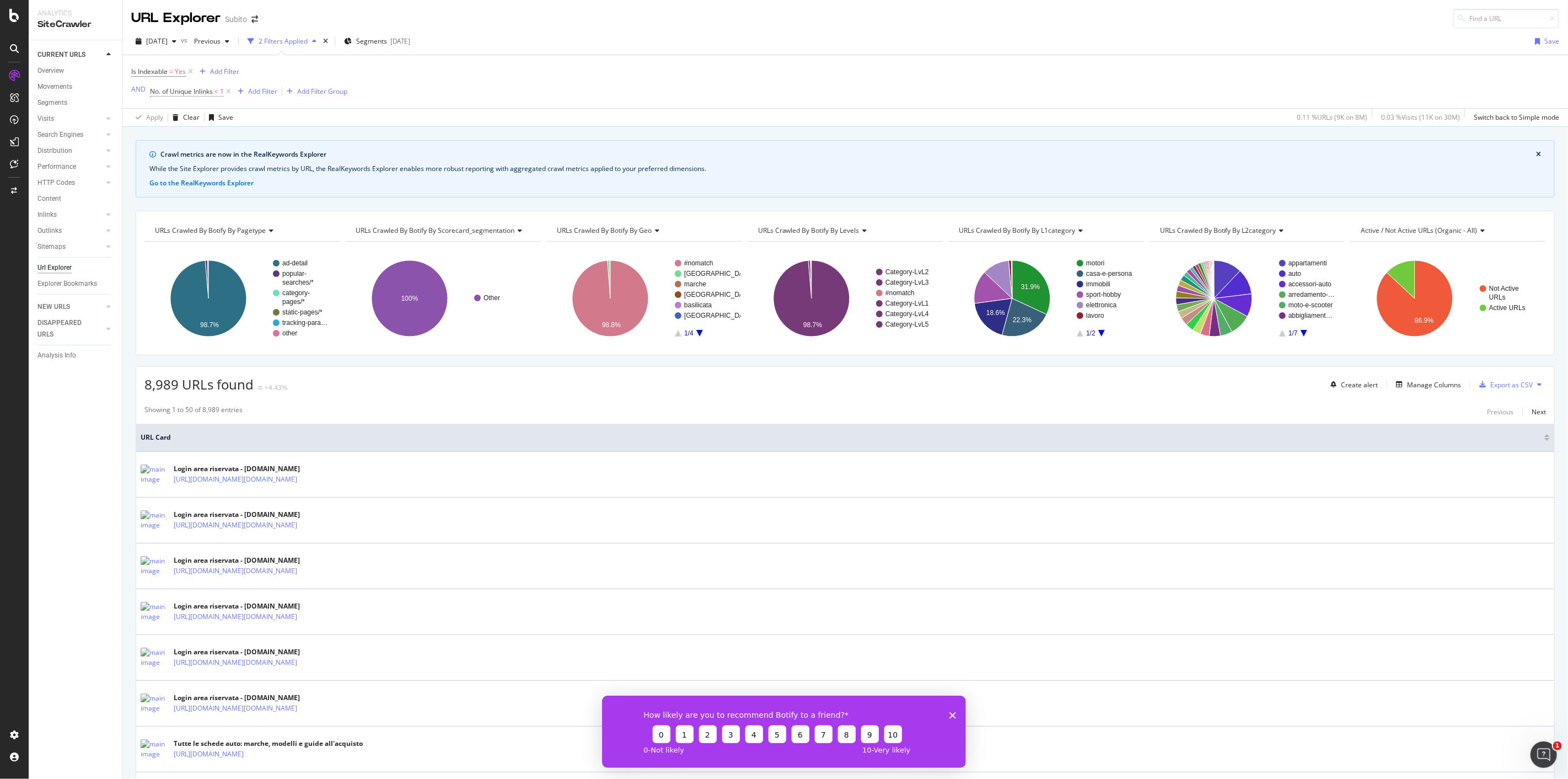
click at [202, 92] on span "No. of Unique Inlinks" at bounding box center [181, 91] width 63 height 10
click at [268, 199] on div "Apply" at bounding box center [271, 196] width 17 height 10
drag, startPoint x: 176, startPoint y: 387, endPoint x: 131, endPoint y: 385, distance: 45.0
copy span "8,989"
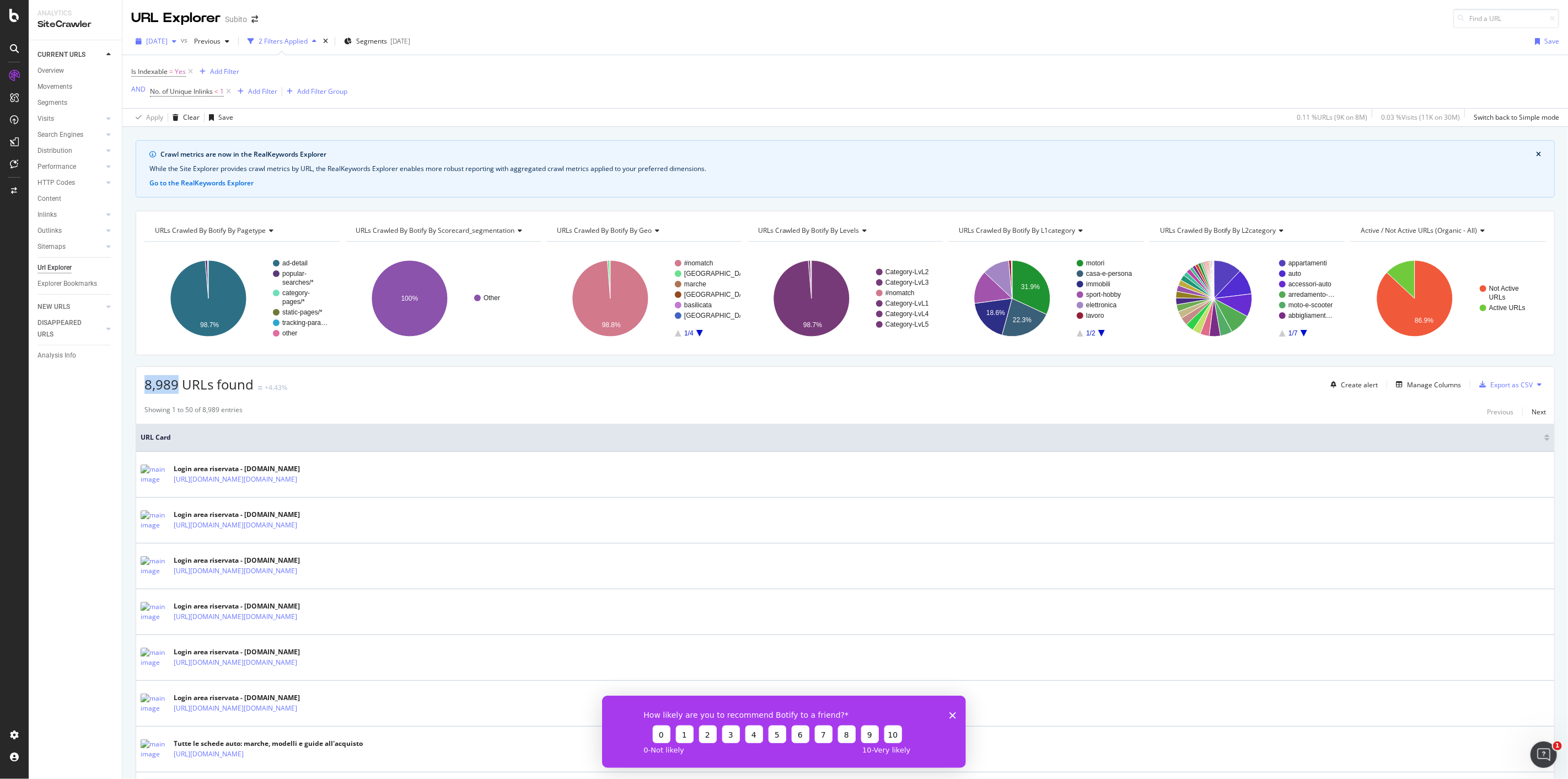
click at [168, 44] on span "[DATE]" at bounding box center [157, 41] width 21 height 10
click at [194, 86] on div "[DATE] 7.5M URLs" at bounding box center [210, 81] width 145 height 16
drag, startPoint x: 176, startPoint y: 385, endPoint x: 130, endPoint y: 351, distance: 57.2
click at [140, 382] on div "9,274 URLs found +7.74% Create alert Manage Columns Export as CSV" at bounding box center [845, 380] width 1418 height 27
copy span "9,274"
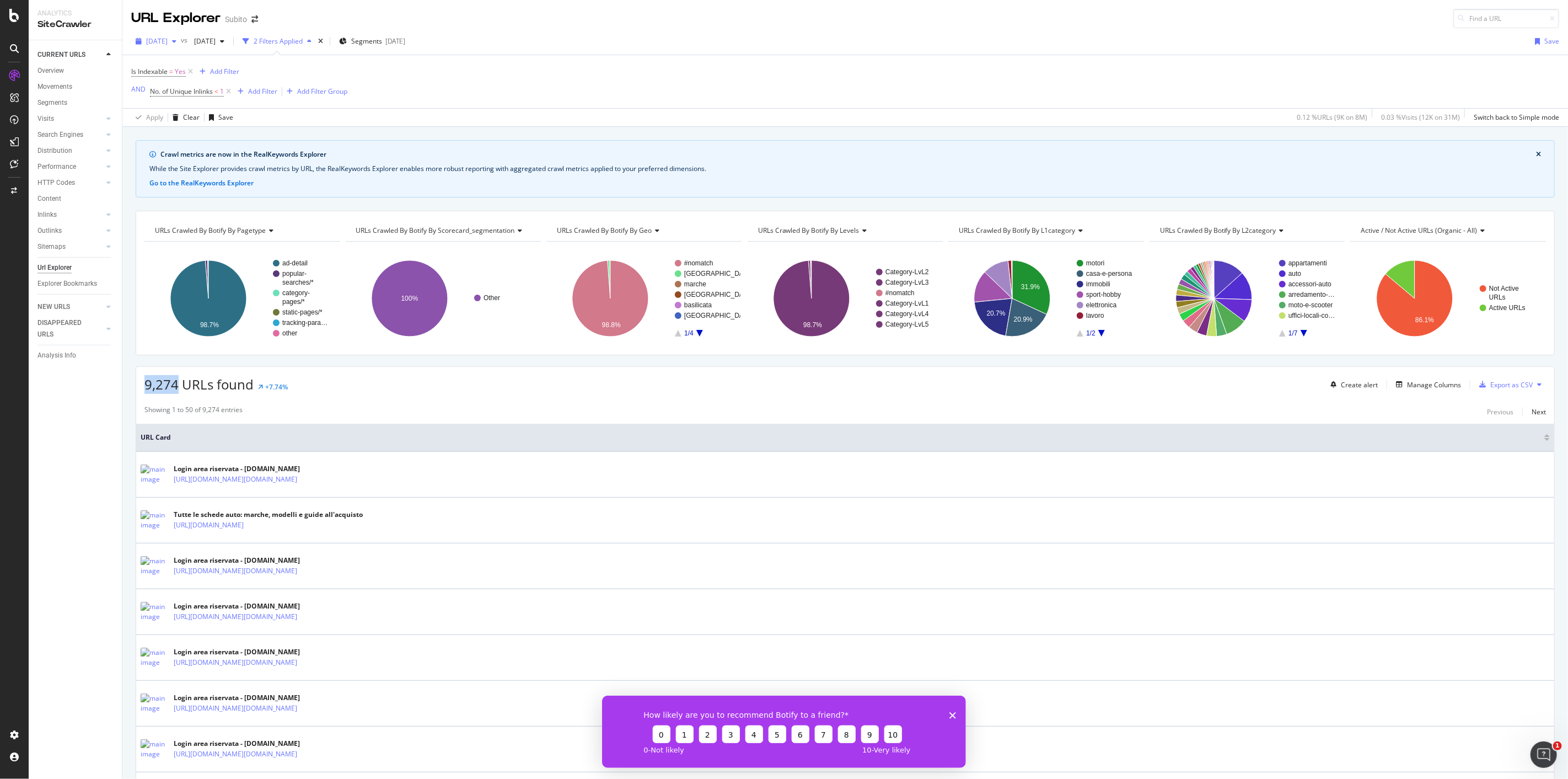
click at [140, 39] on icon "button" at bounding box center [139, 41] width 6 height 7
click at [197, 105] on div "[DATE]" at bounding box center [183, 101] width 73 height 10
click at [151, 38] on span "[DATE]" at bounding box center [157, 41] width 21 height 10
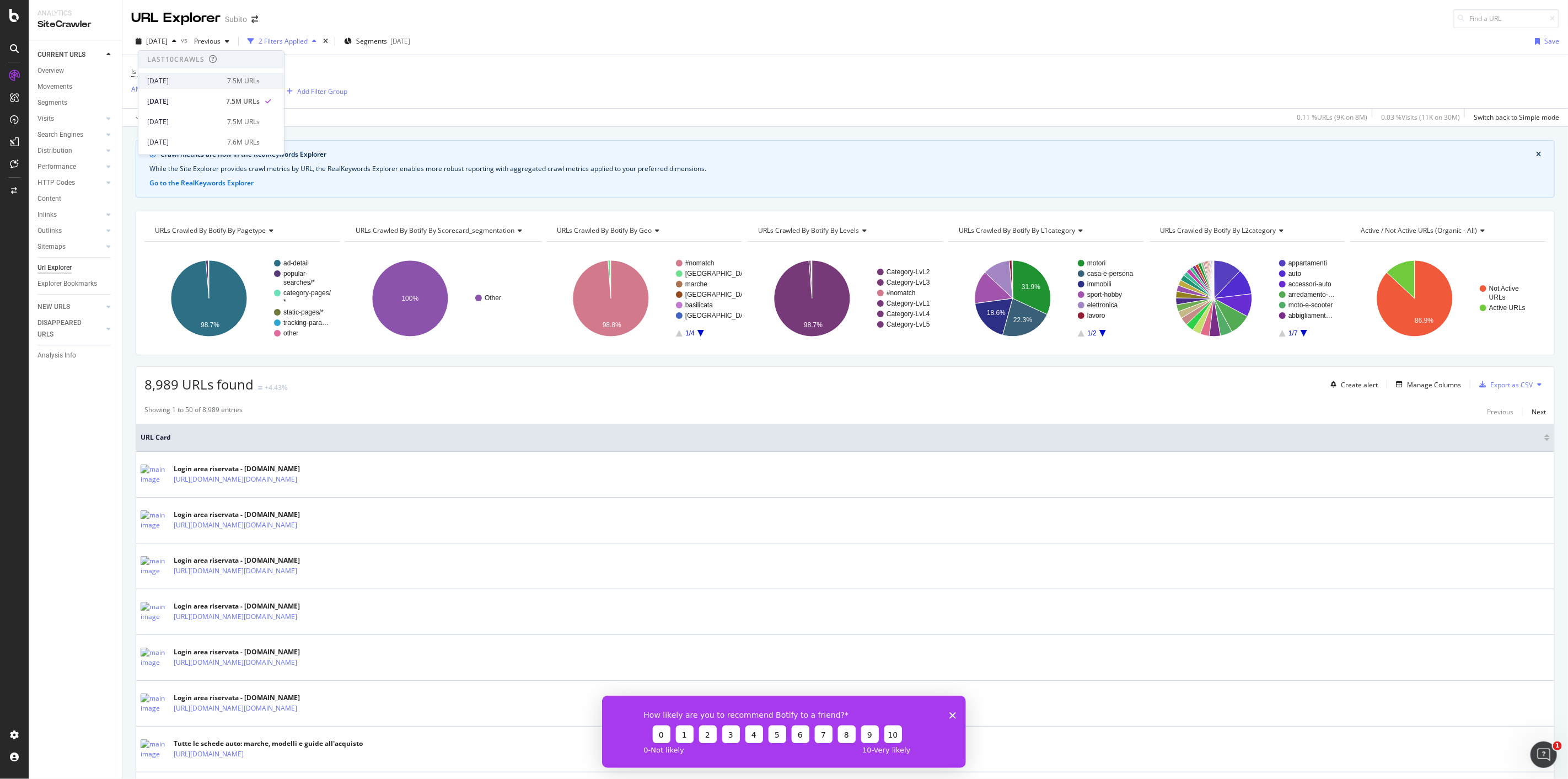
click at [186, 85] on div "[DATE]" at bounding box center [183, 80] width 73 height 10
